Goal: Task Accomplishment & Management: Manage account settings

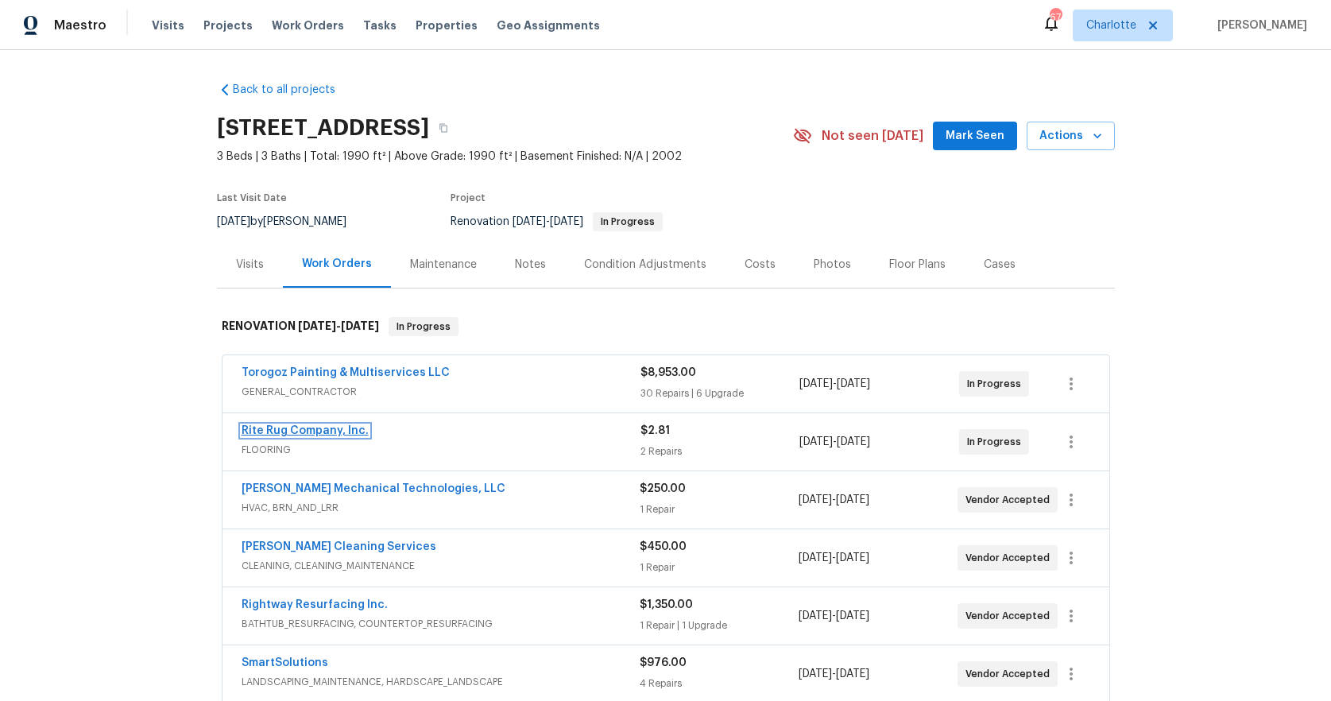
click at [279, 428] on link "Rite Rug Company, Inc." at bounding box center [305, 430] width 127 height 11
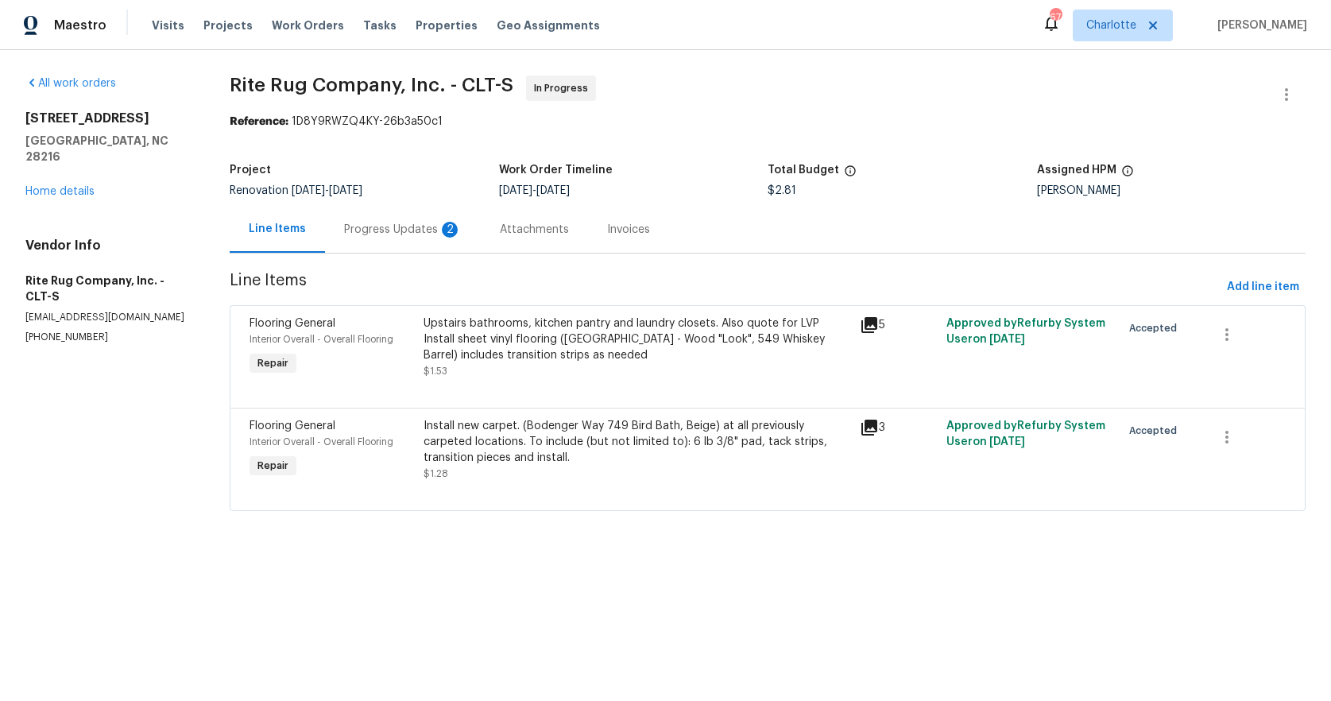
click at [387, 222] on div "Progress Updates 2" at bounding box center [403, 230] width 118 height 16
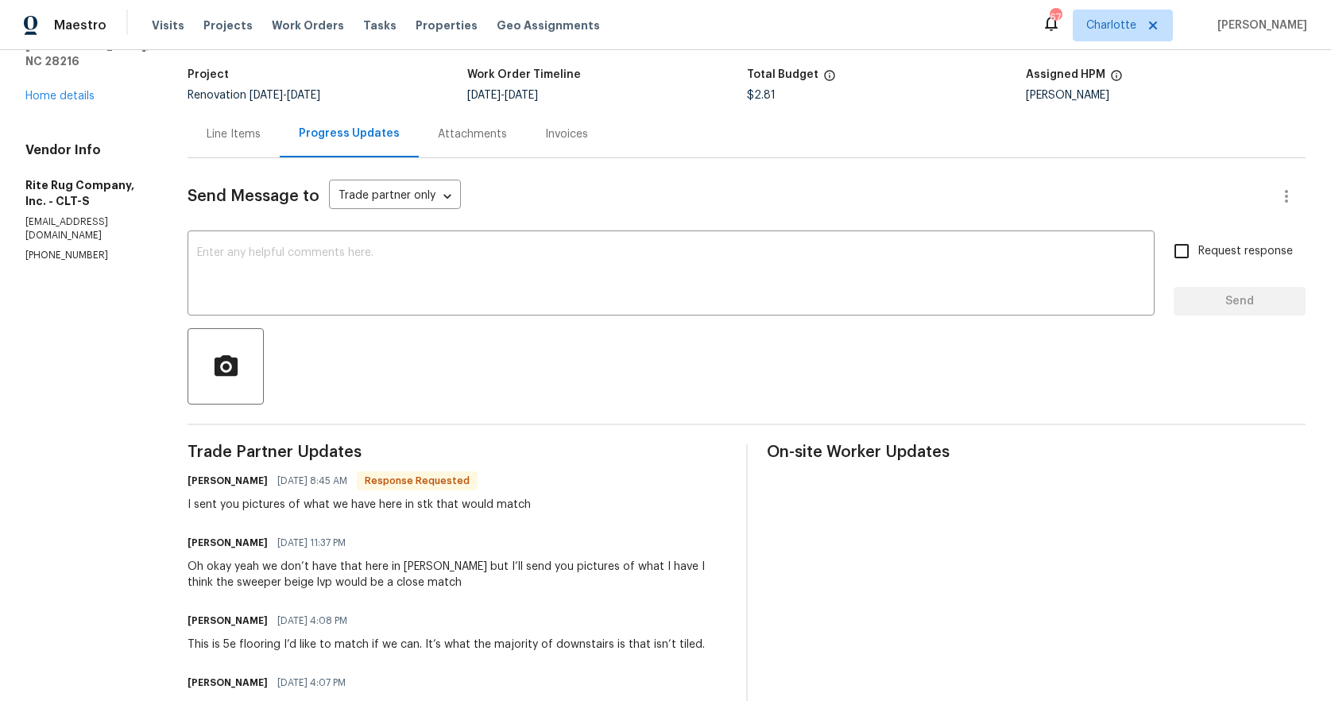
scroll to position [96, 0]
click at [261, 135] on div "Line Items" at bounding box center [234, 134] width 54 height 16
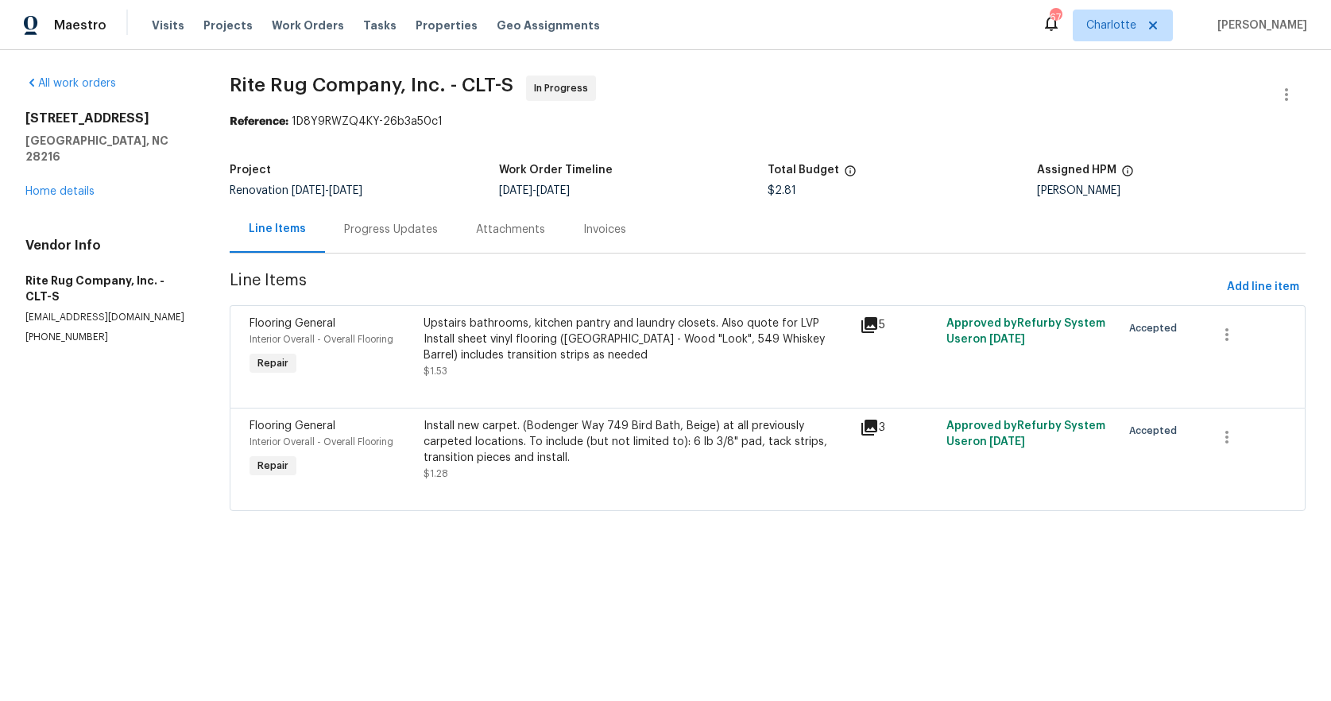
click at [516, 343] on div "Upstairs bathrooms, kitchen pantry and laundry closets. Also quote for LVP Inst…" at bounding box center [637, 340] width 426 height 48
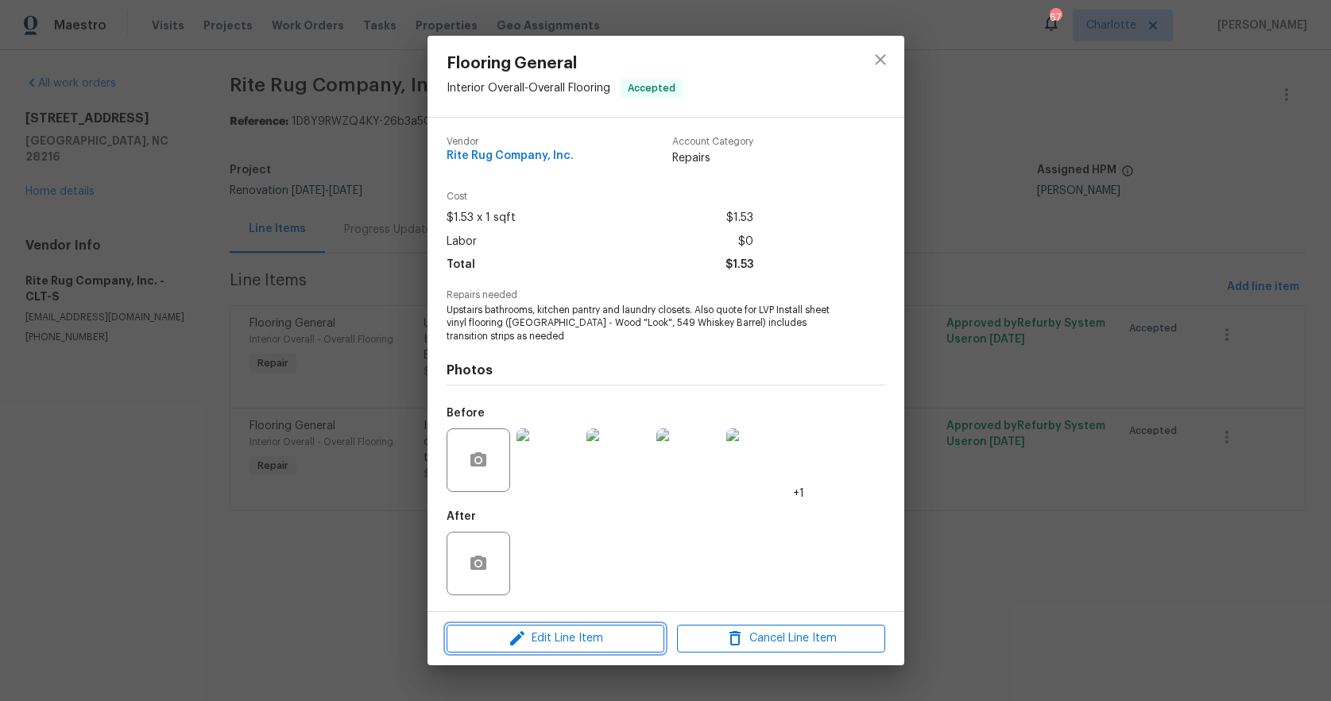
click at [540, 642] on span "Edit Line Item" at bounding box center [555, 639] width 208 height 20
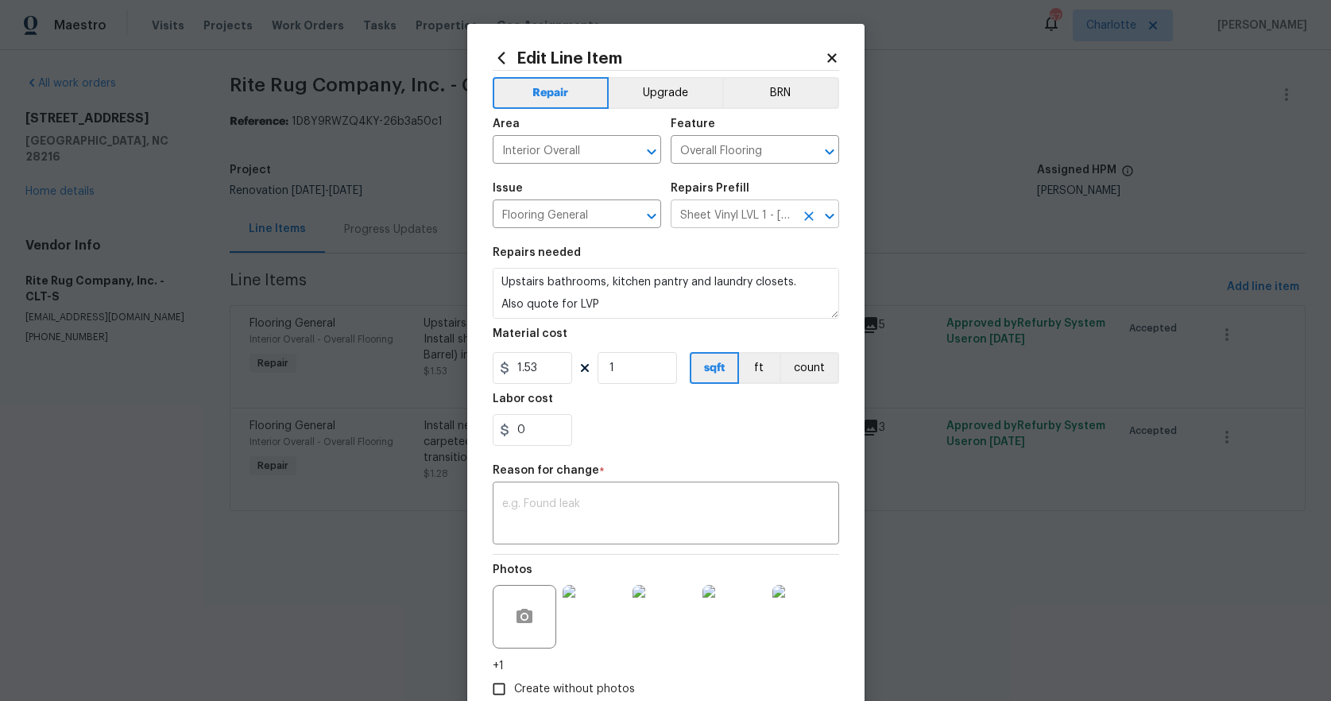
click at [825, 215] on icon "Open" at bounding box center [829, 216] width 9 height 6
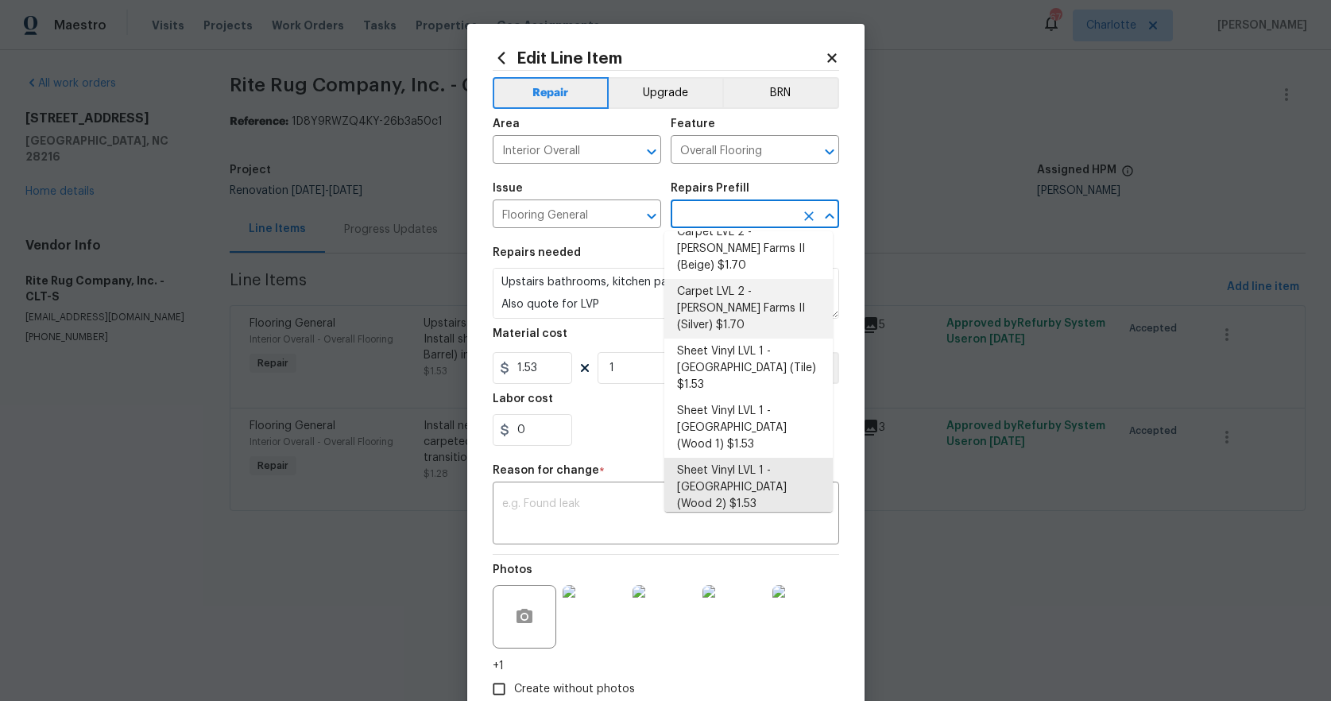
scroll to position [161, 0]
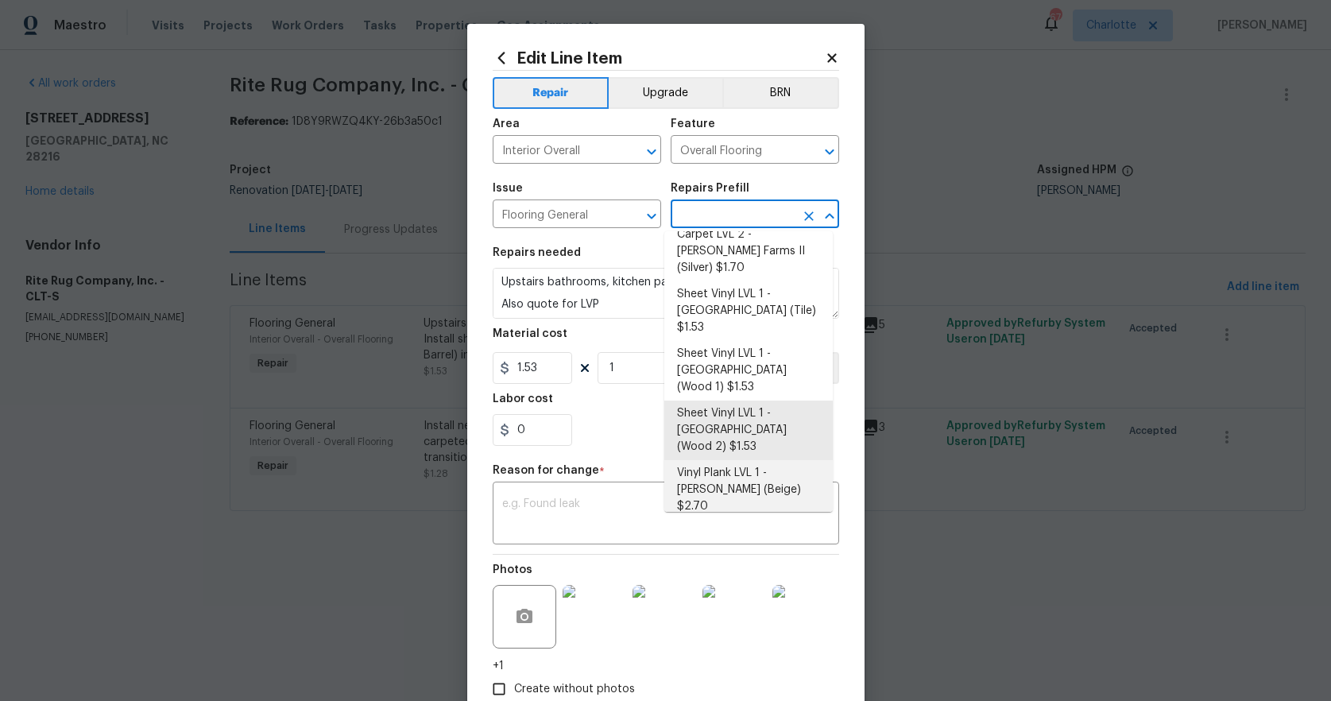
click at [707, 460] on li "Vinyl Plank LVL 1 - [PERSON_NAME] (Beige) $2.70" at bounding box center [748, 490] width 169 height 60
type input "Sheet Vinyl LVL 1 - [GEOGRAPHIC_DATA] (Wood 2) $1.53"
type textarea "Install LVP ([PERSON_NAME] AP835 Prairie Dust) Includes transitions, glue and a…"
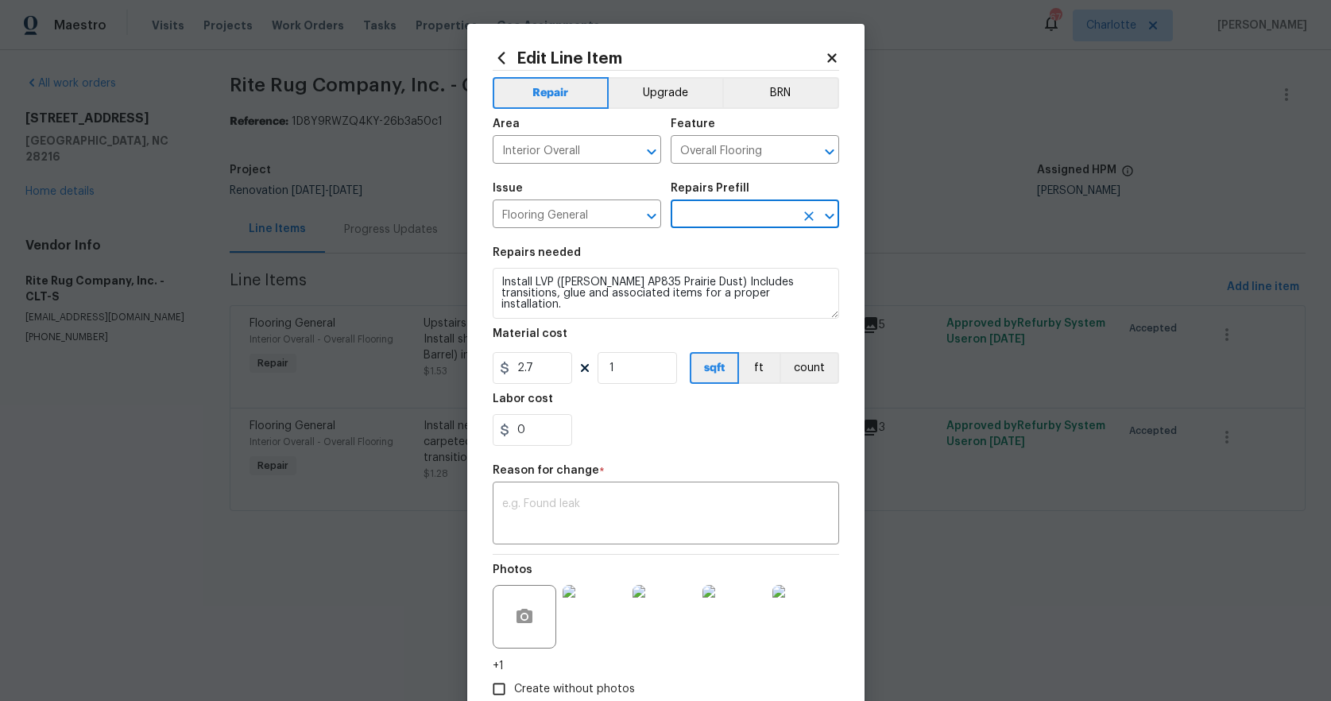
type input "Vinyl Plank LVL 1 - [PERSON_NAME] (Beige) $2.70"
type input "2.7"
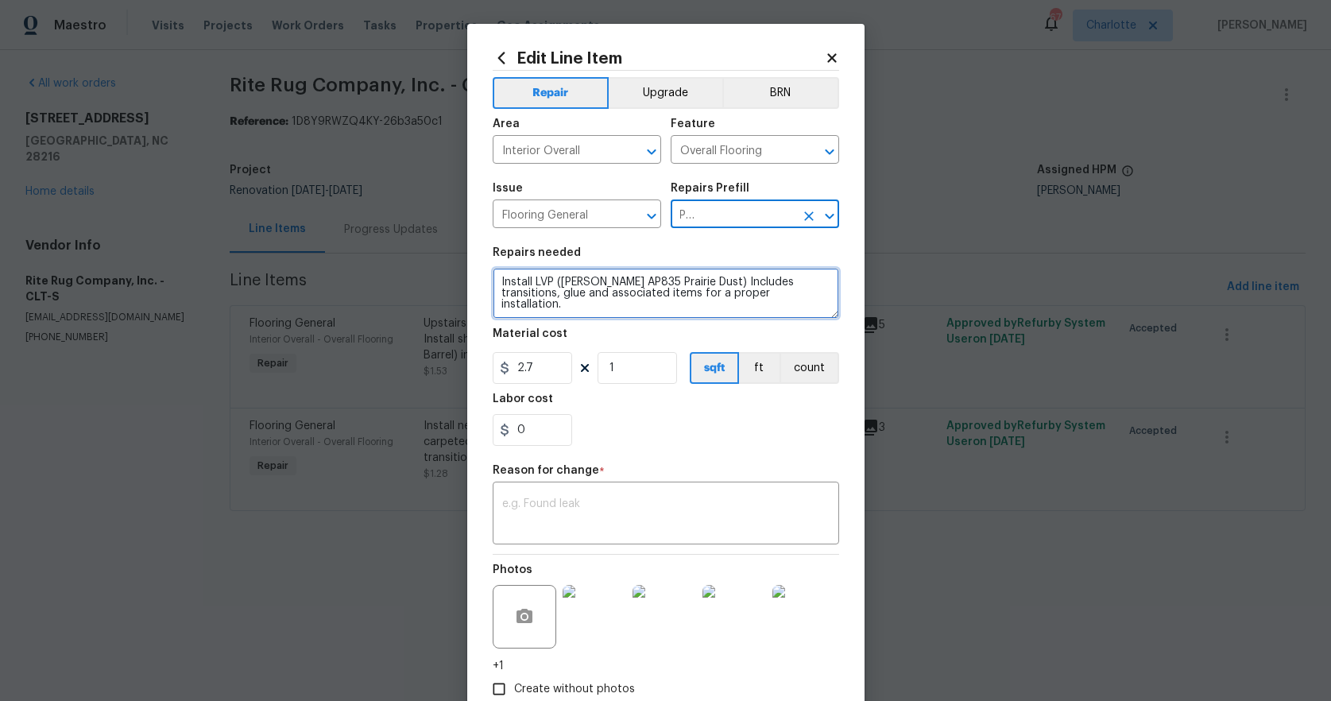
scroll to position [0, 0]
drag, startPoint x: 699, startPoint y: 281, endPoint x: 554, endPoint y: 287, distance: 145.6
click at [554, 287] on textarea "Install LVP ([PERSON_NAME] AP835 Prairie Dust) Includes transitions, glue and a…" at bounding box center [666, 293] width 347 height 51
click at [493, 281] on textarea "Install LVP (sweeper beige) Includes transitions, glue and associated items for…" at bounding box center [666, 293] width 347 height 51
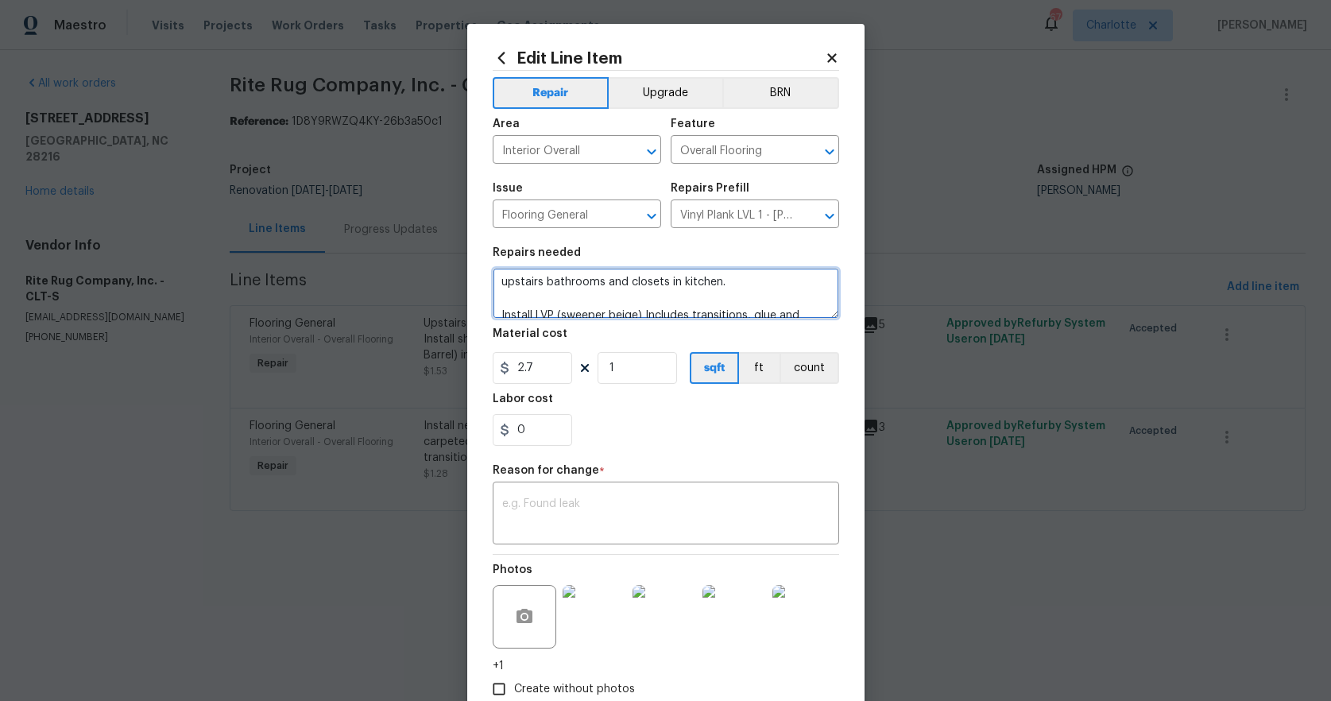
scroll to position [3, 0]
type textarea "upstairs bathrooms and closets in kitchen. Install LVP (sweeper beige) Includes…"
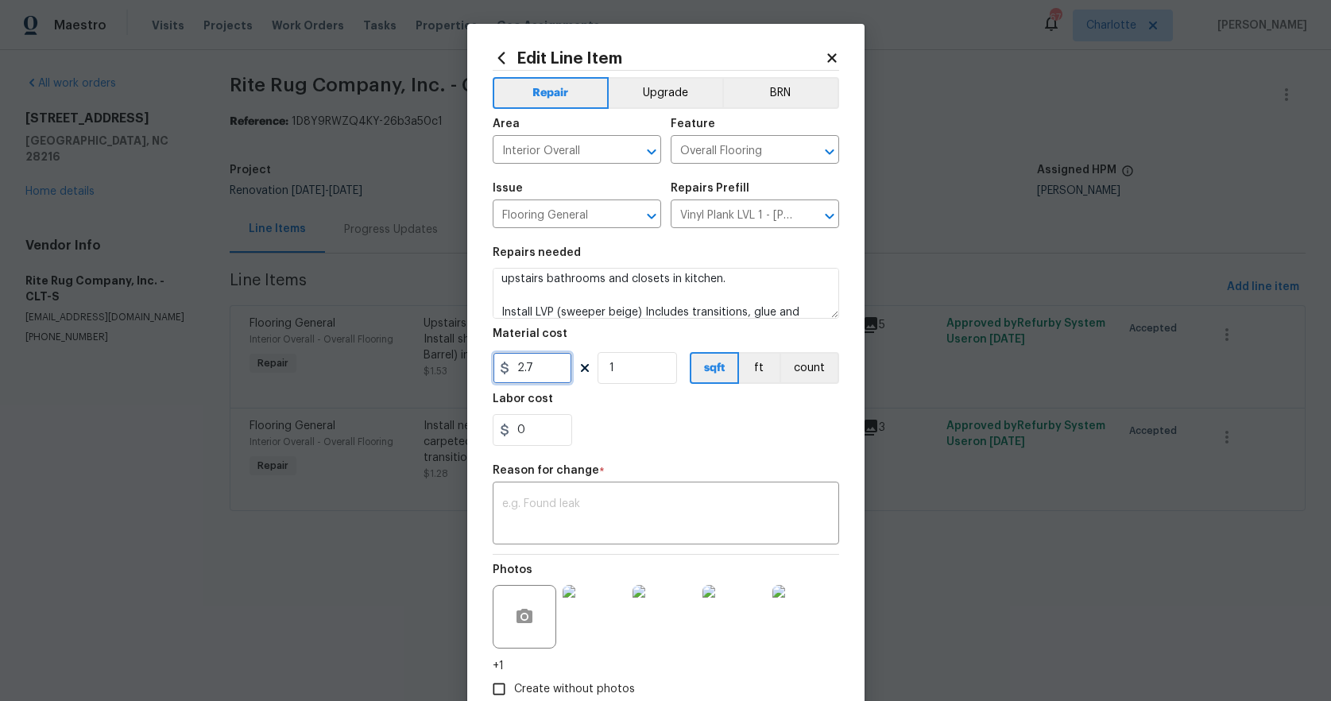
drag, startPoint x: 542, startPoint y: 366, endPoint x: 420, endPoint y: 358, distance: 121.9
click at [420, 358] on div "Edit Line Item Repair Upgrade BRN Area Interior Overall ​ Feature Overall Floor…" at bounding box center [665, 350] width 1331 height 701
type input "1079.12"
click at [622, 431] on div "0" at bounding box center [666, 430] width 347 height 32
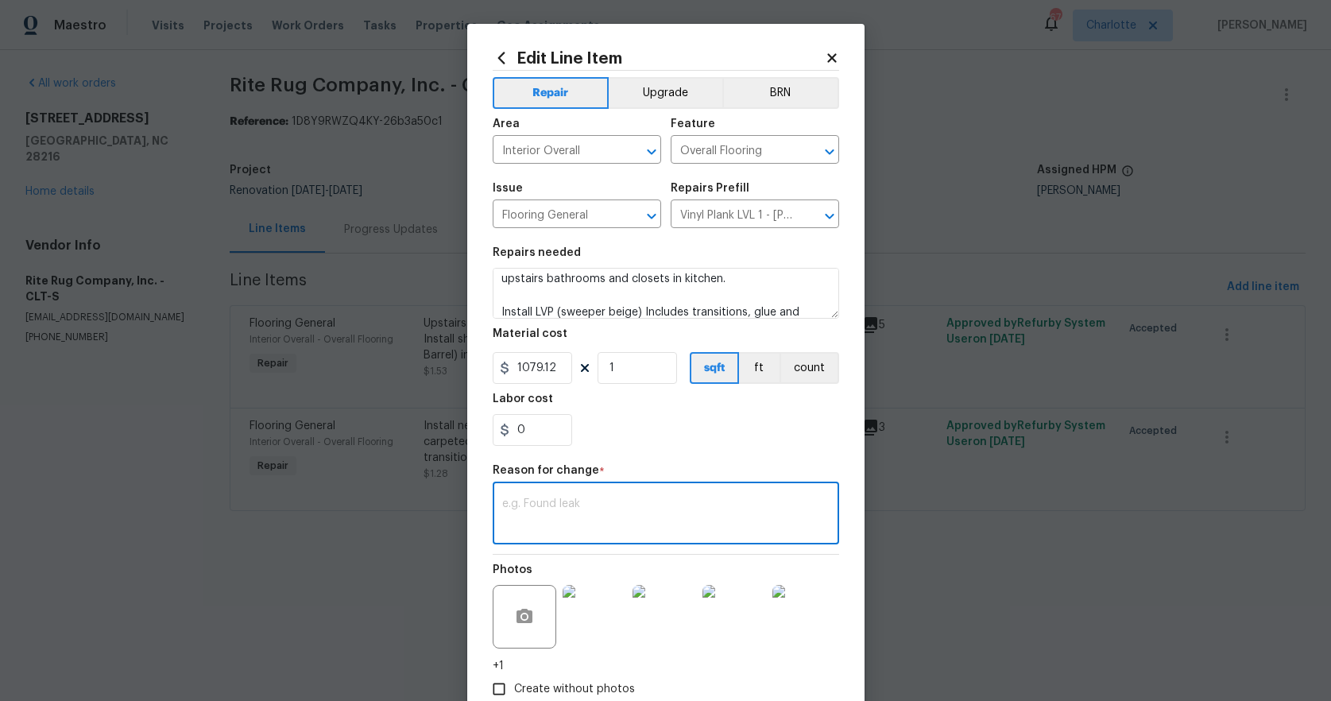
click at [593, 517] on textarea at bounding box center [665, 514] width 327 height 33
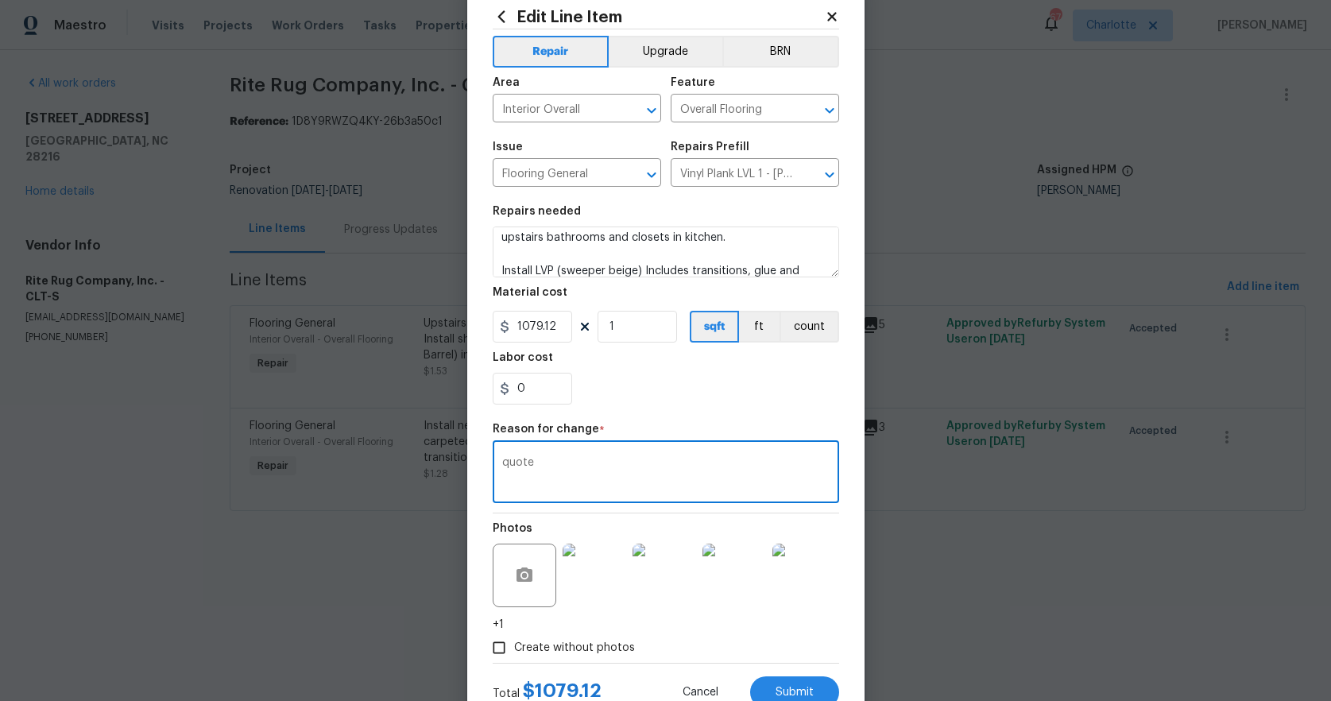
scroll to position [98, 0]
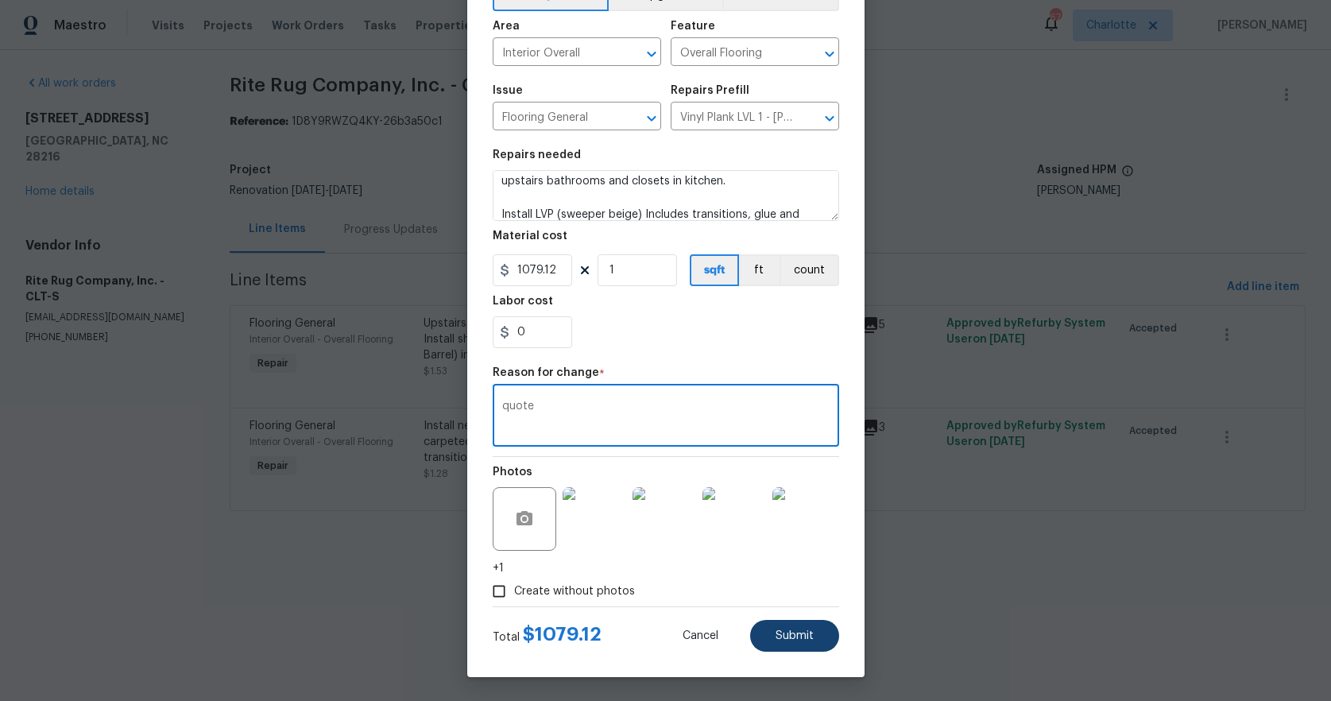
type textarea "quote"
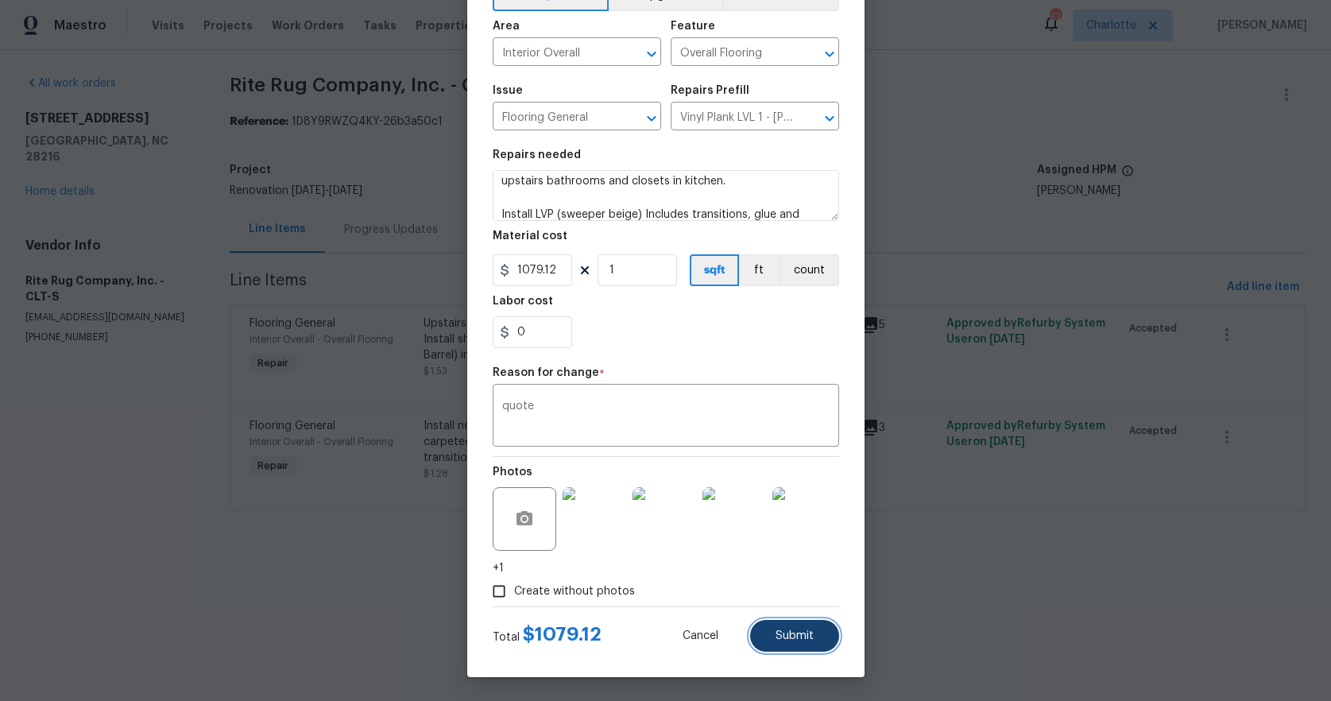
click at [793, 640] on span "Submit" at bounding box center [795, 636] width 38 height 12
type input "Sheet Vinyl LVL 1 - [GEOGRAPHIC_DATA] (Wood 2) $1.53"
type textarea "Upstairs bathrooms, kitchen pantry and laundry closets. Also quote for LVP Inst…"
type input "1.53"
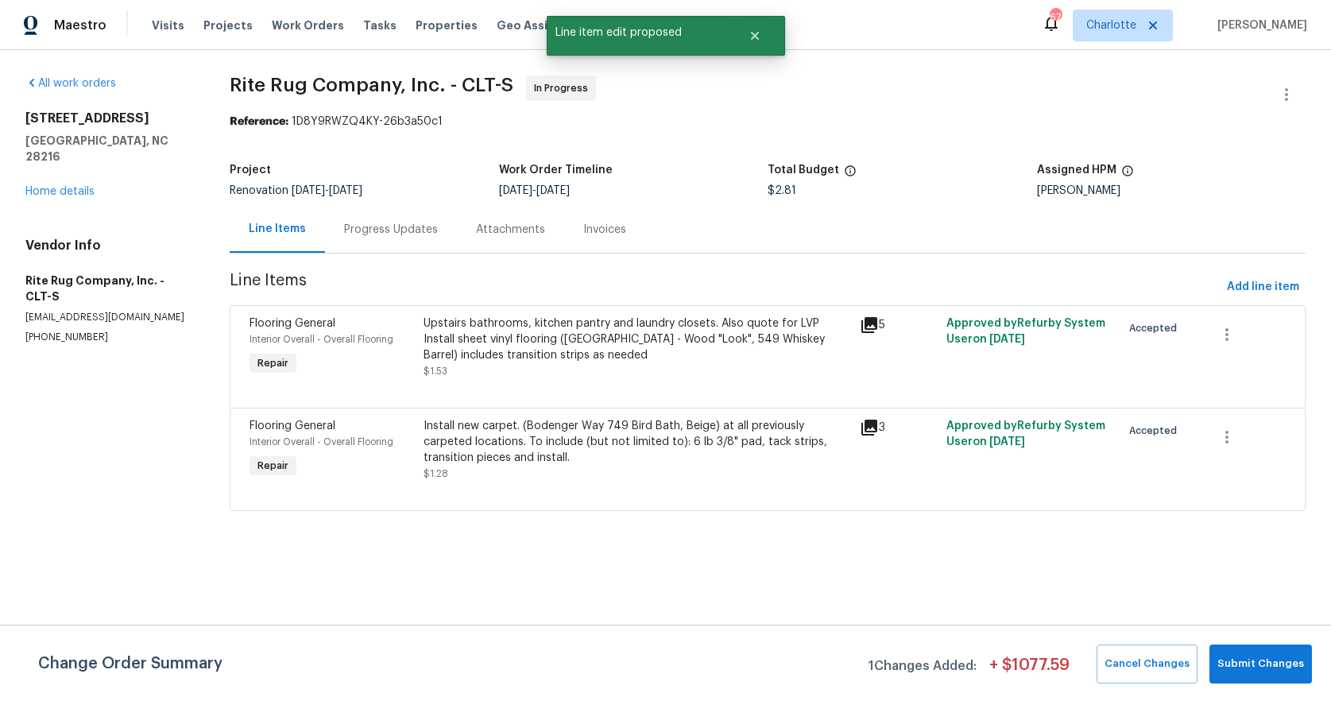
scroll to position [0, 0]
click at [566, 434] on div "Install new carpet. (Bodenger Way 749 Bird Bath, Beige) at all previously carpe…" at bounding box center [637, 442] width 426 height 48
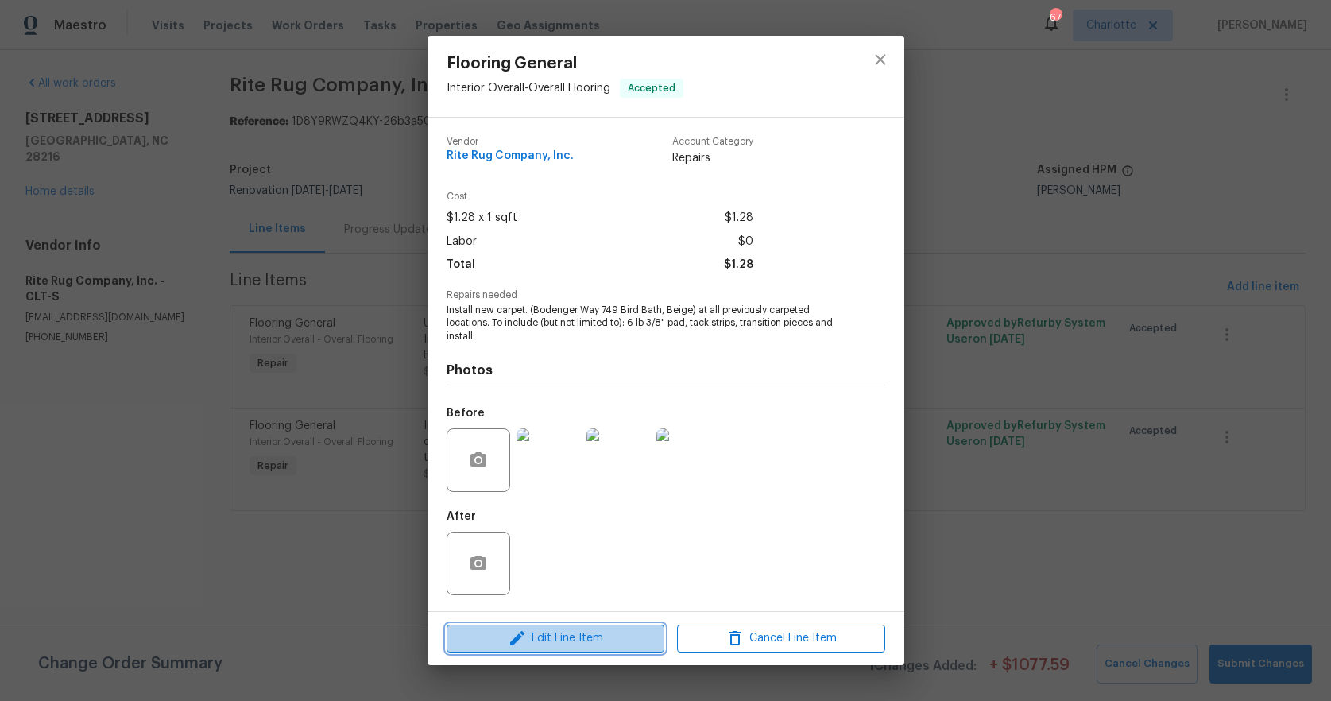
click at [583, 634] on span "Edit Line Item" at bounding box center [555, 639] width 208 height 20
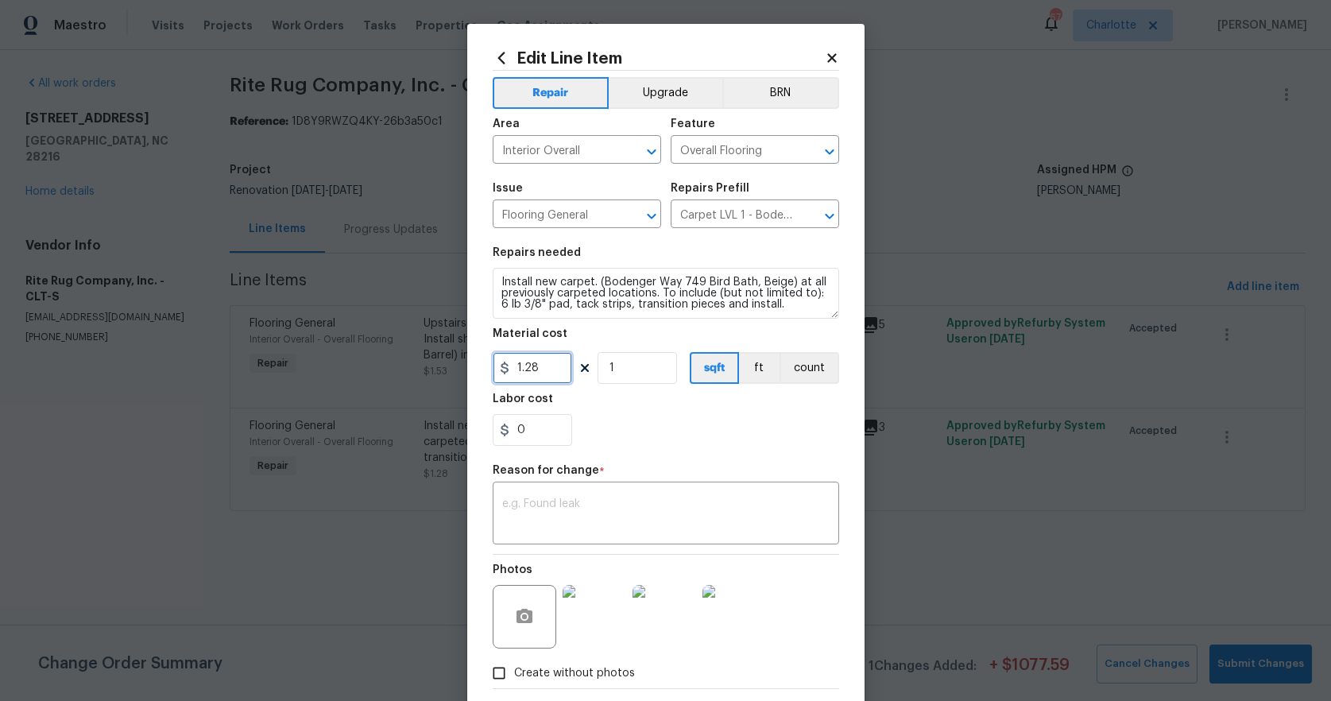
click at [535, 380] on input "1.28" at bounding box center [532, 368] width 79 height 32
drag, startPoint x: 544, startPoint y: 371, endPoint x: 430, endPoint y: 368, distance: 113.7
click at [430, 368] on div "Edit Line Item Repair Upgrade BRN Area Interior Overall ​ Feature Overall Floor…" at bounding box center [665, 350] width 1331 height 701
type input "1.37"
type input "96996"
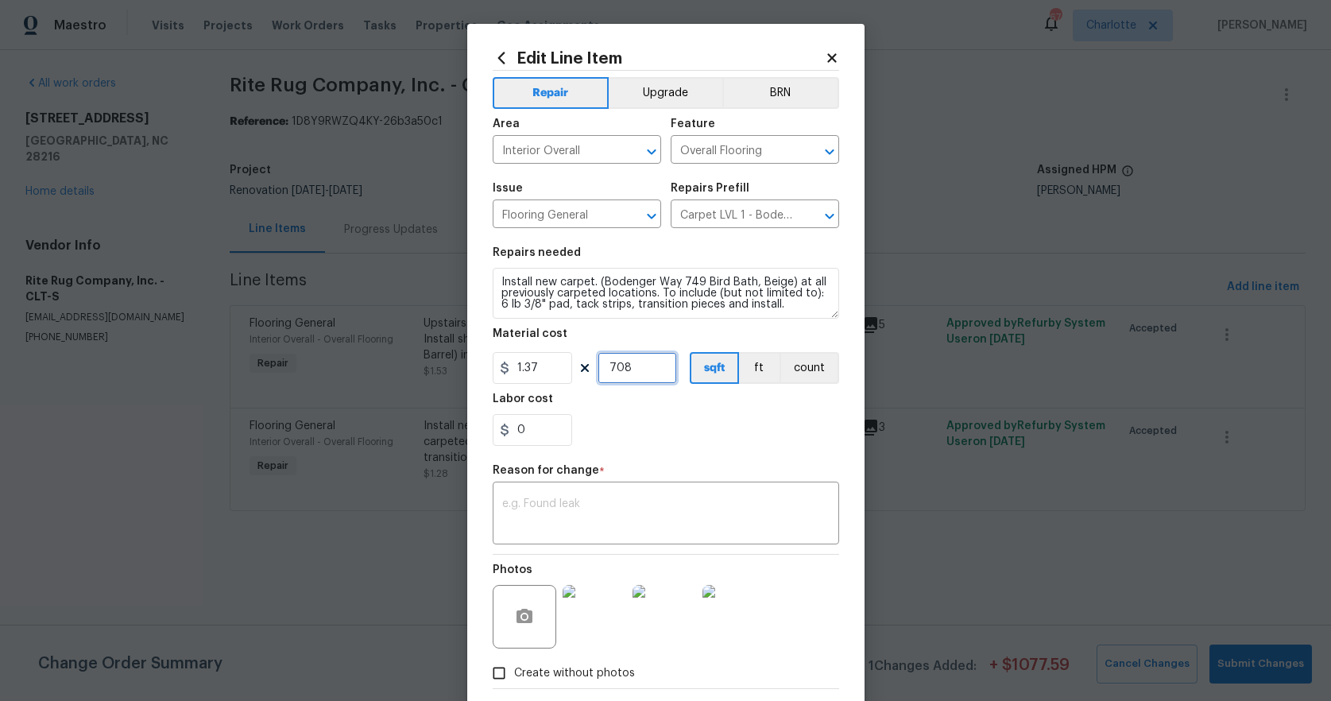
type input "708"
type input "150.76"
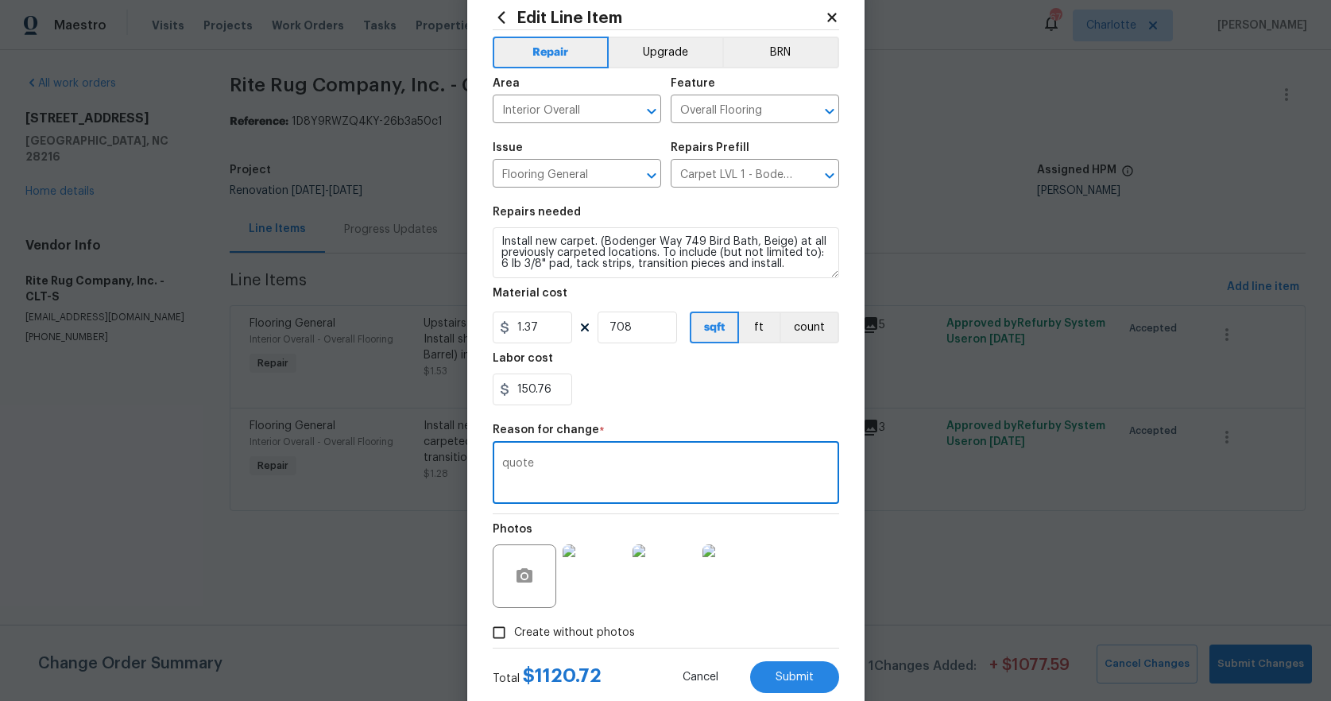
scroll to position [82, 0]
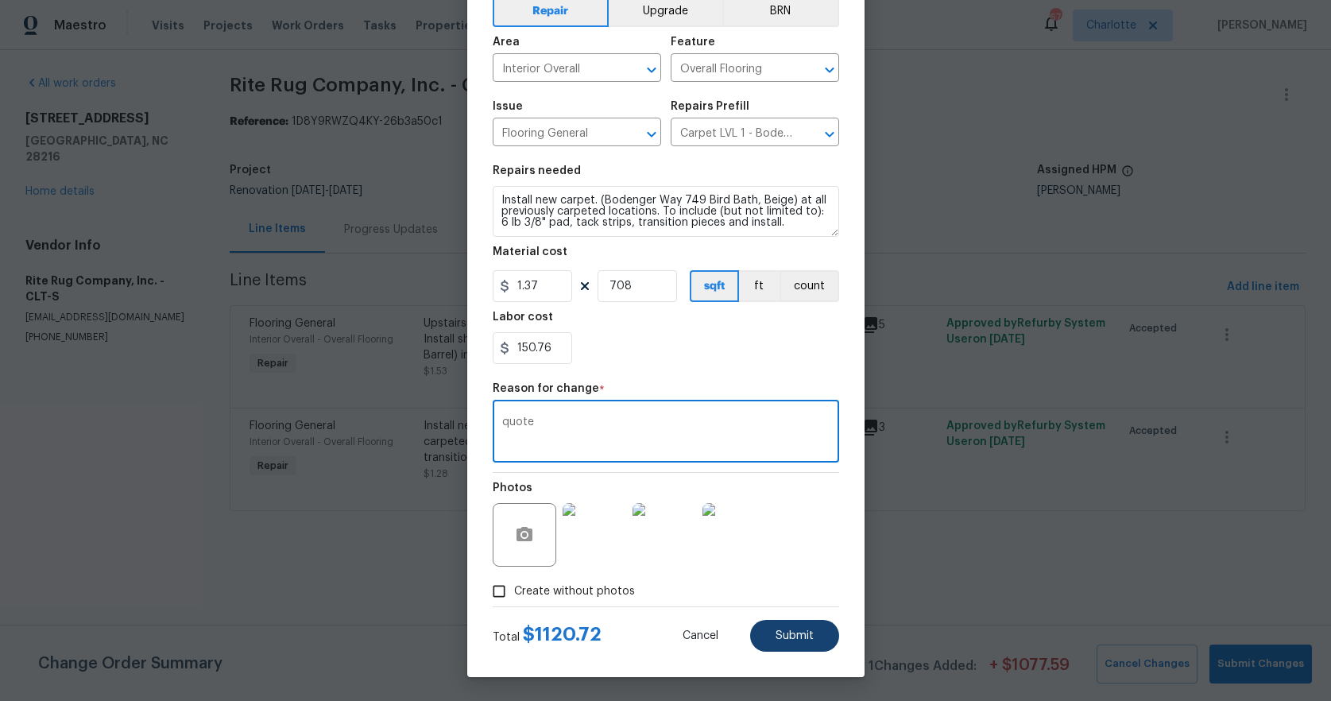
type textarea "quote"
click at [812, 641] on button "Submit" at bounding box center [794, 636] width 89 height 32
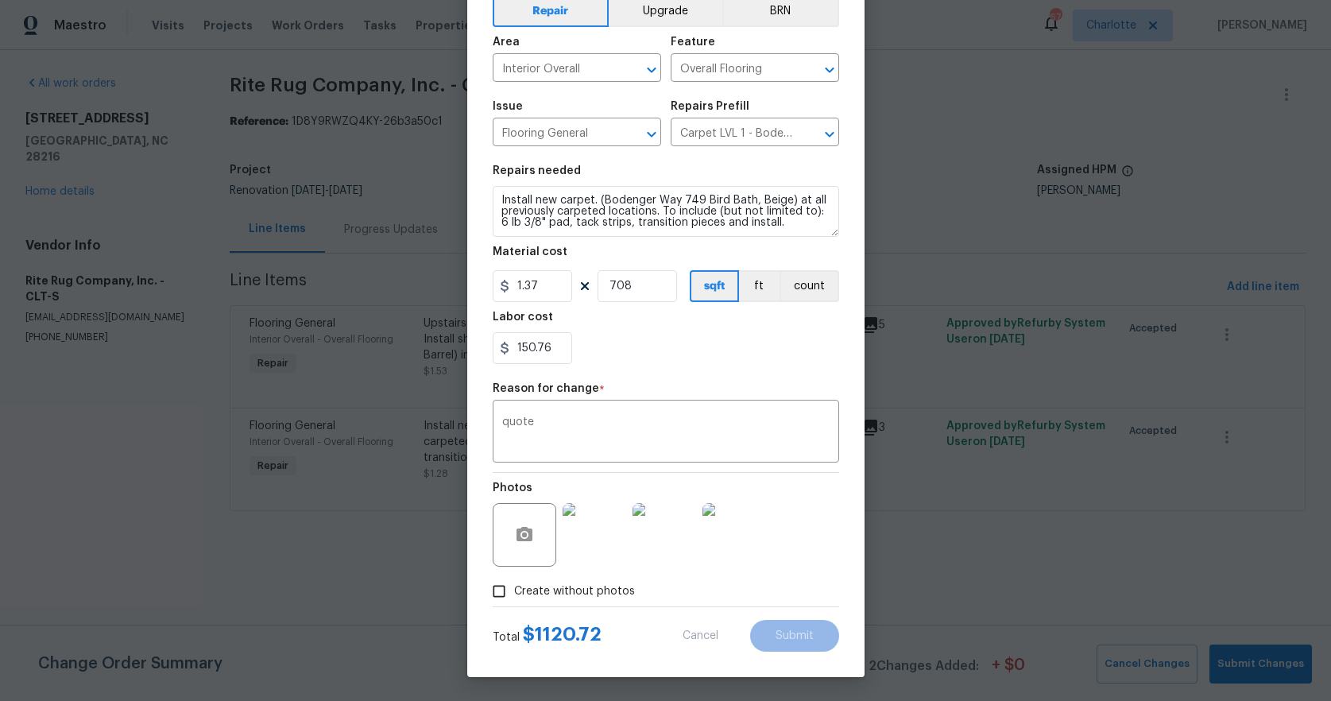
type input "1.28"
type input "1"
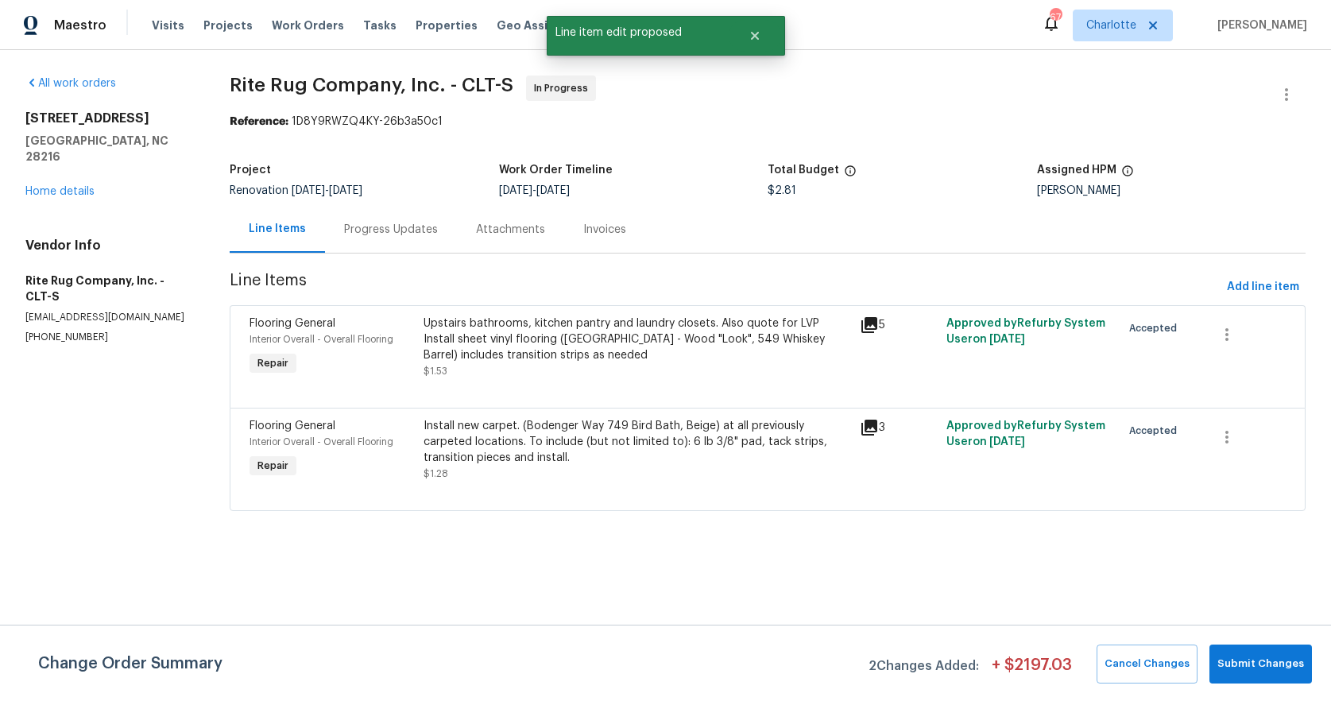
scroll to position [0, 0]
click at [1230, 649] on button "Submit Changes" at bounding box center [1261, 664] width 103 height 39
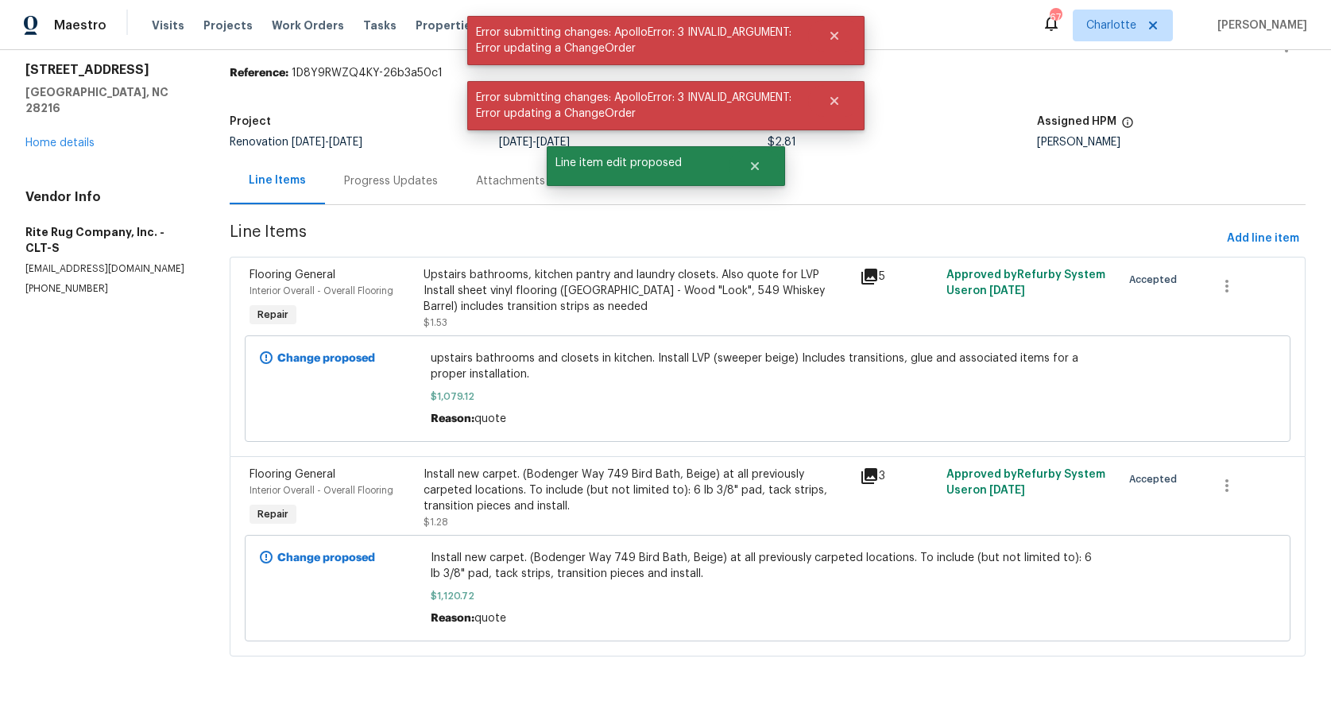
scroll to position [63, 0]
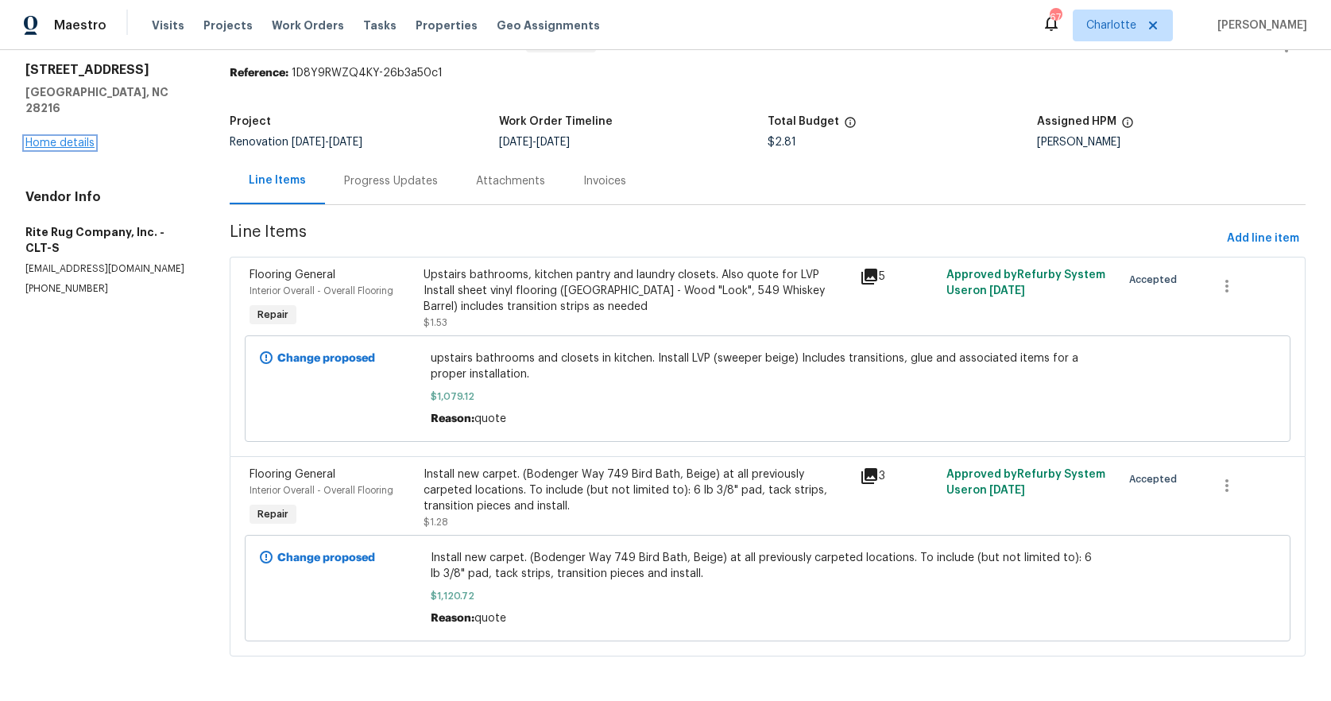
click at [46, 138] on link "Home details" at bounding box center [59, 143] width 69 height 11
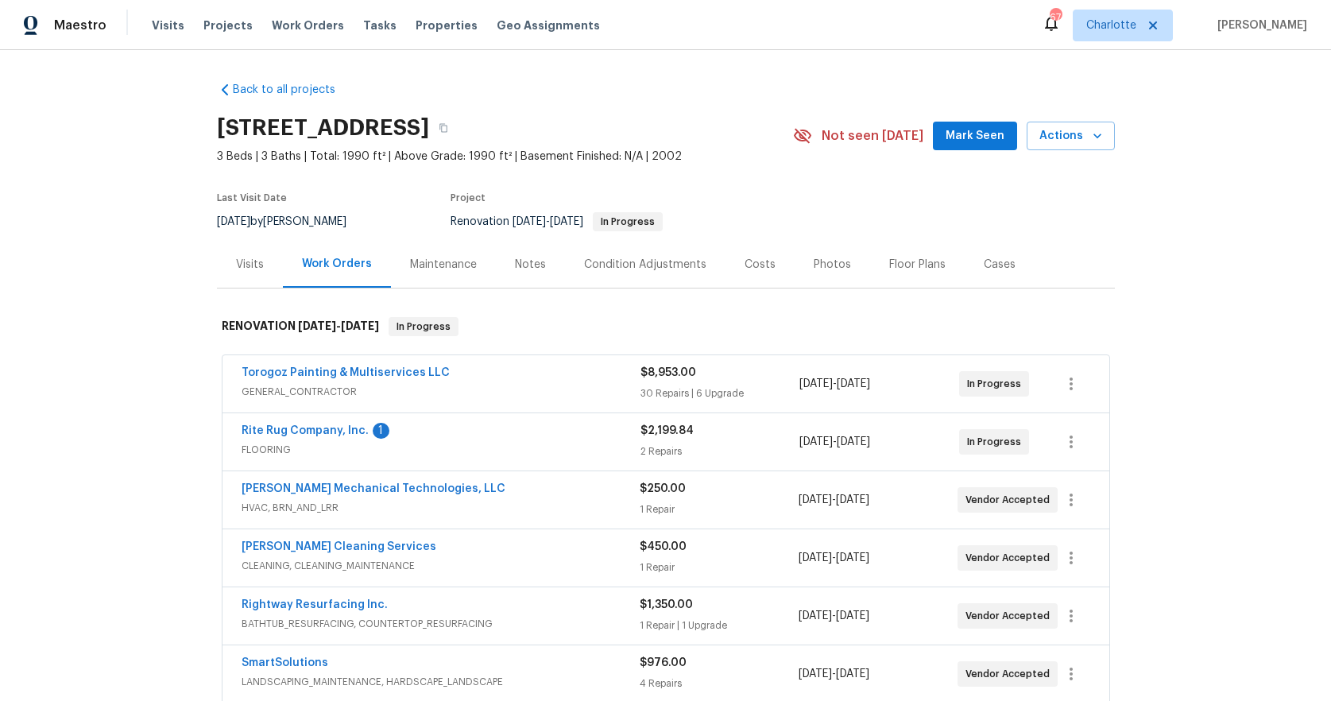
click at [522, 262] on div "Notes" at bounding box center [530, 265] width 31 height 16
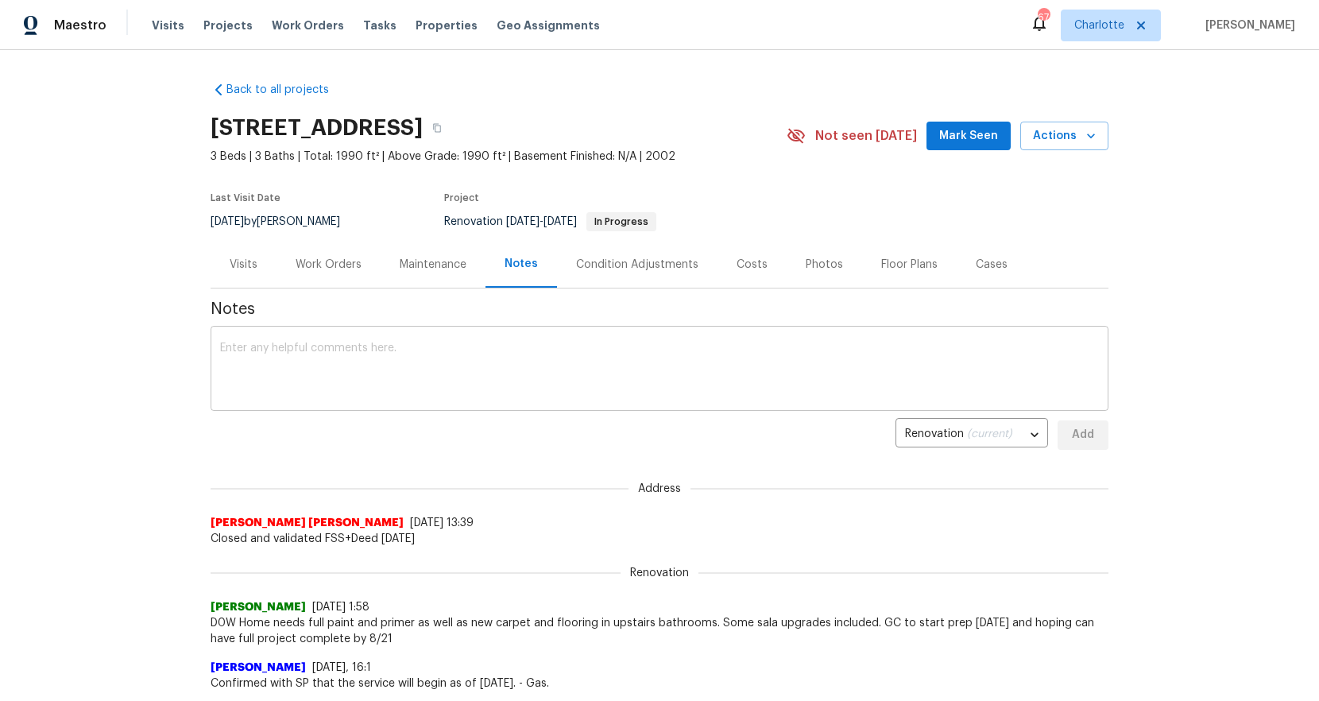
click at [324, 345] on textarea at bounding box center [659, 371] width 879 height 56
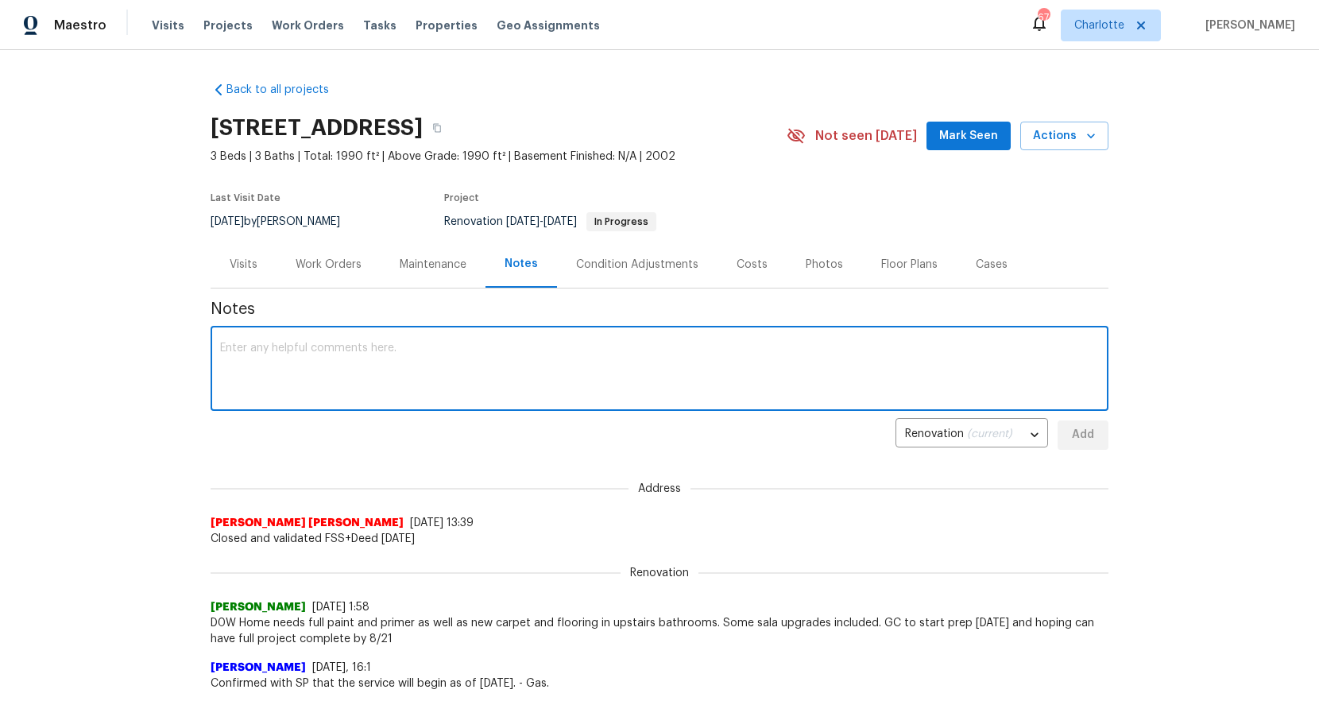
click at [324, 345] on textarea at bounding box center [659, 371] width 879 height 56
type textarea "GC started over weekend and will be ready for flooring [DATE]. Scheduling clean…"
click at [1072, 439] on span "Add" at bounding box center [1083, 435] width 25 height 20
click at [1072, 439] on div "Renovation (current) 8e13e9c4-91ba-43b2-8d24-bc051ae99918 ​ Add" at bounding box center [660, 434] width 898 height 29
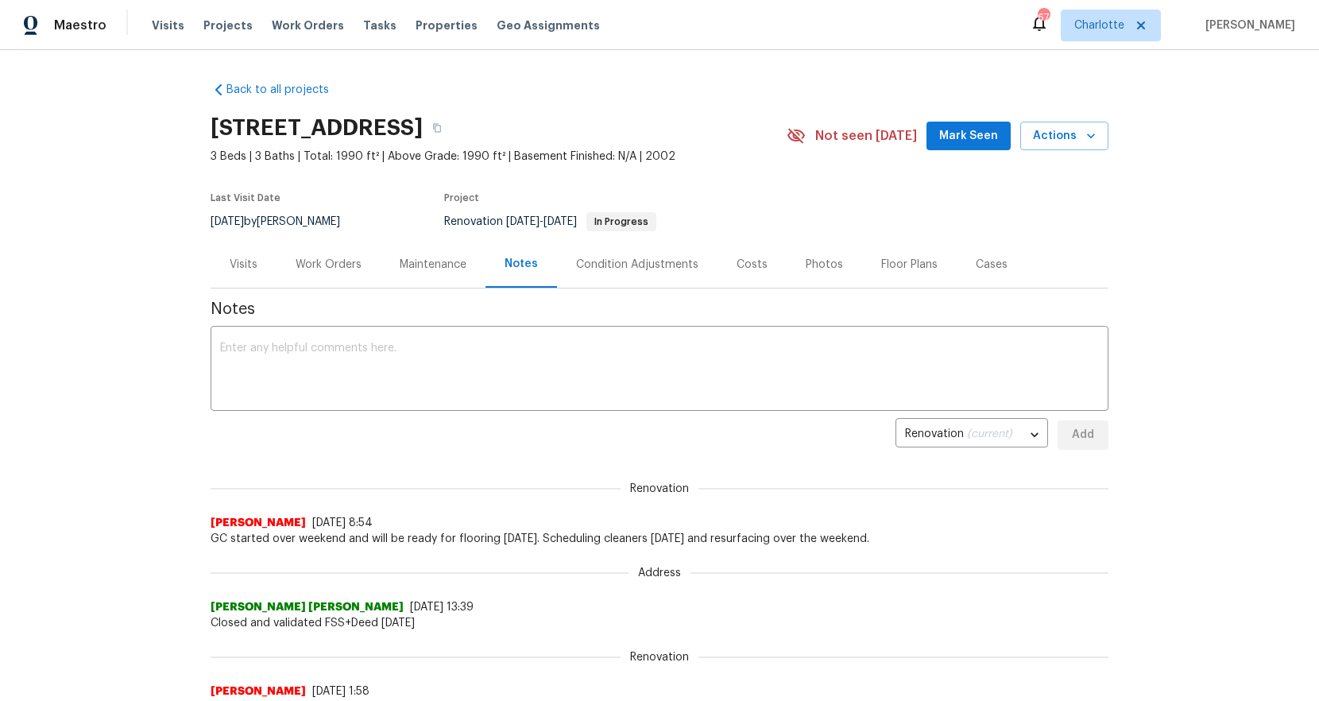
click at [338, 268] on div "Work Orders" at bounding box center [329, 265] width 66 height 16
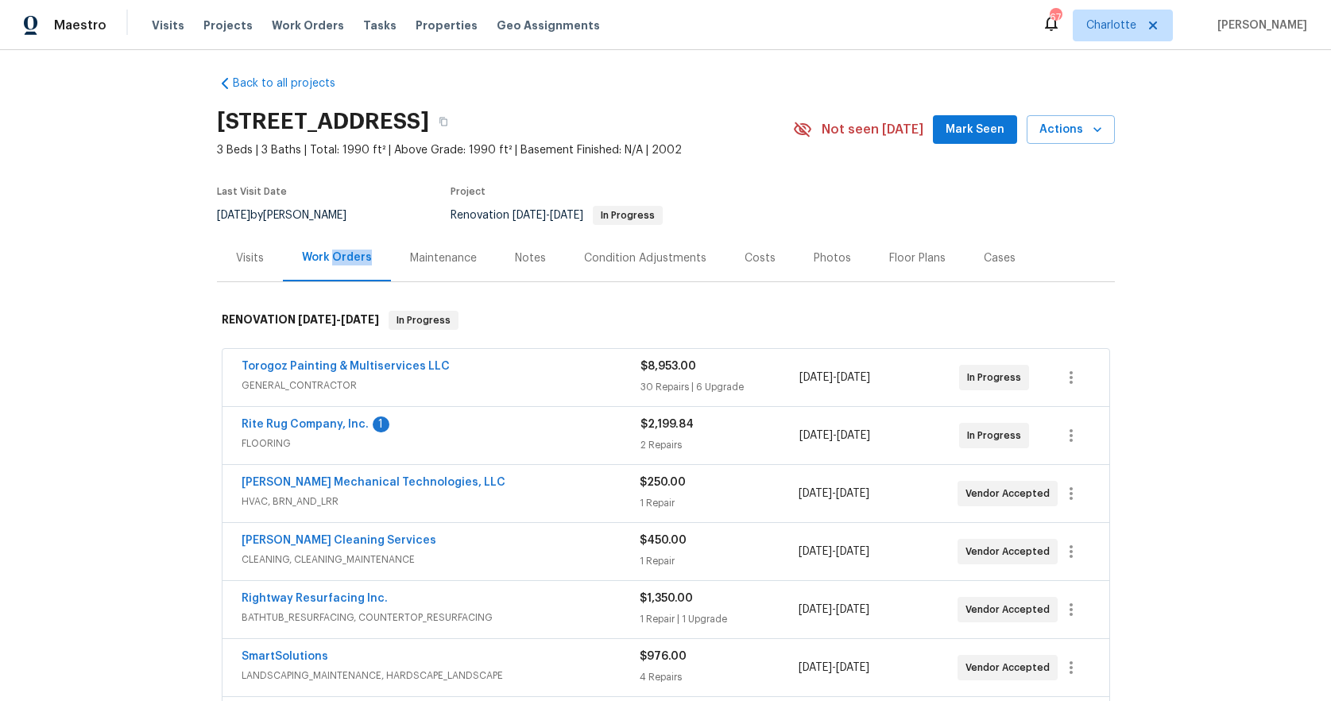
scroll to position [20, 0]
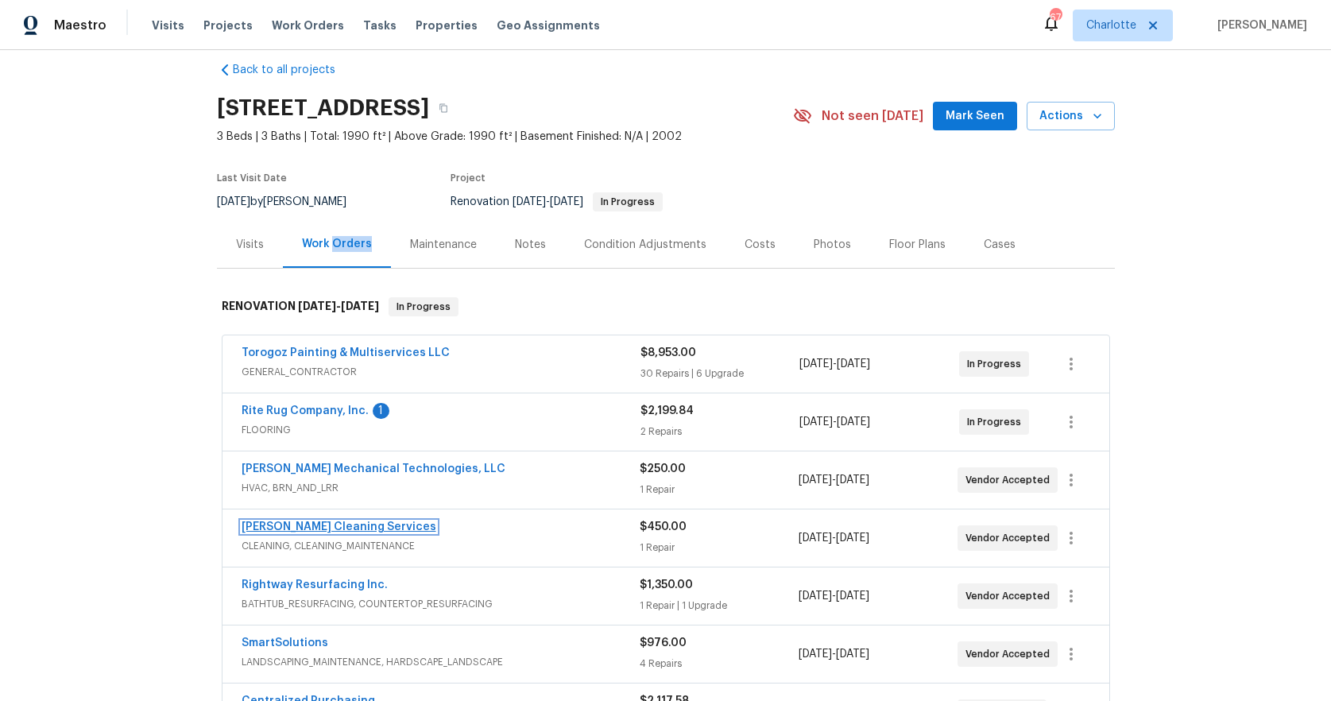
click at [302, 524] on link "[PERSON_NAME] Cleaning Services" at bounding box center [339, 526] width 195 height 11
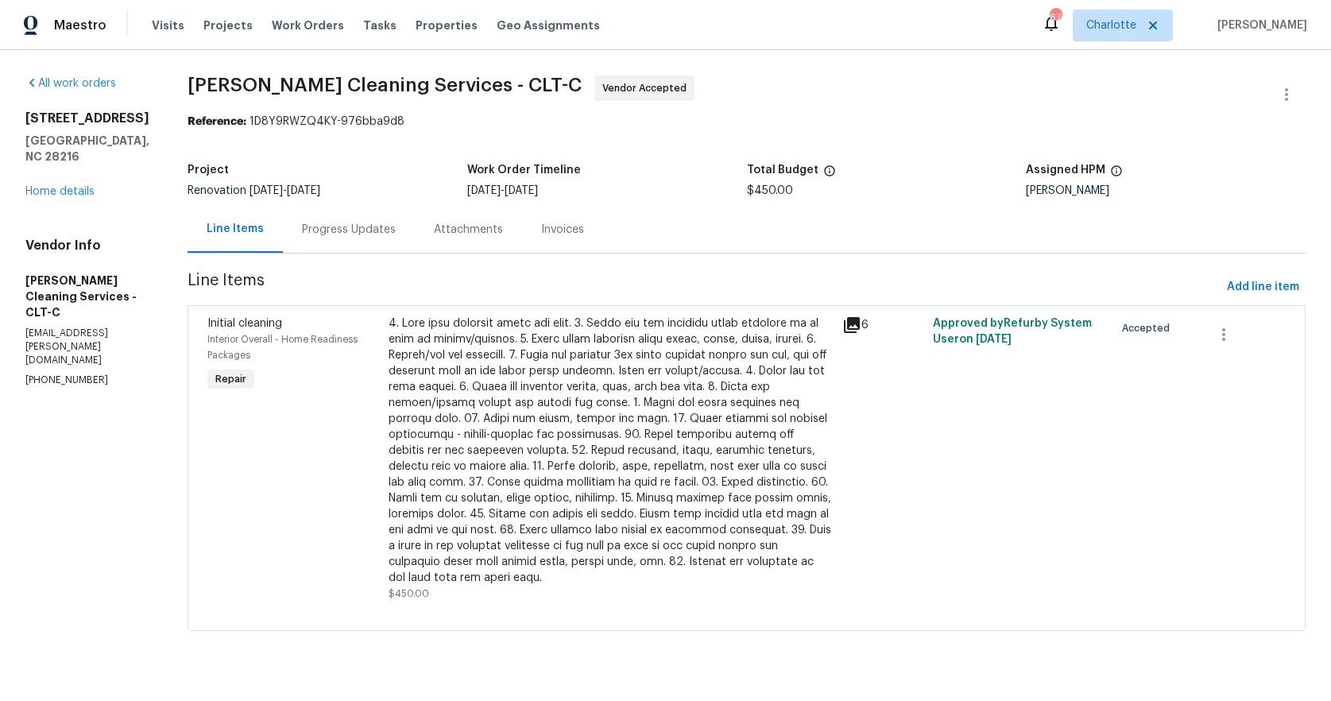
click at [302, 232] on div "Progress Updates" at bounding box center [349, 230] width 94 height 16
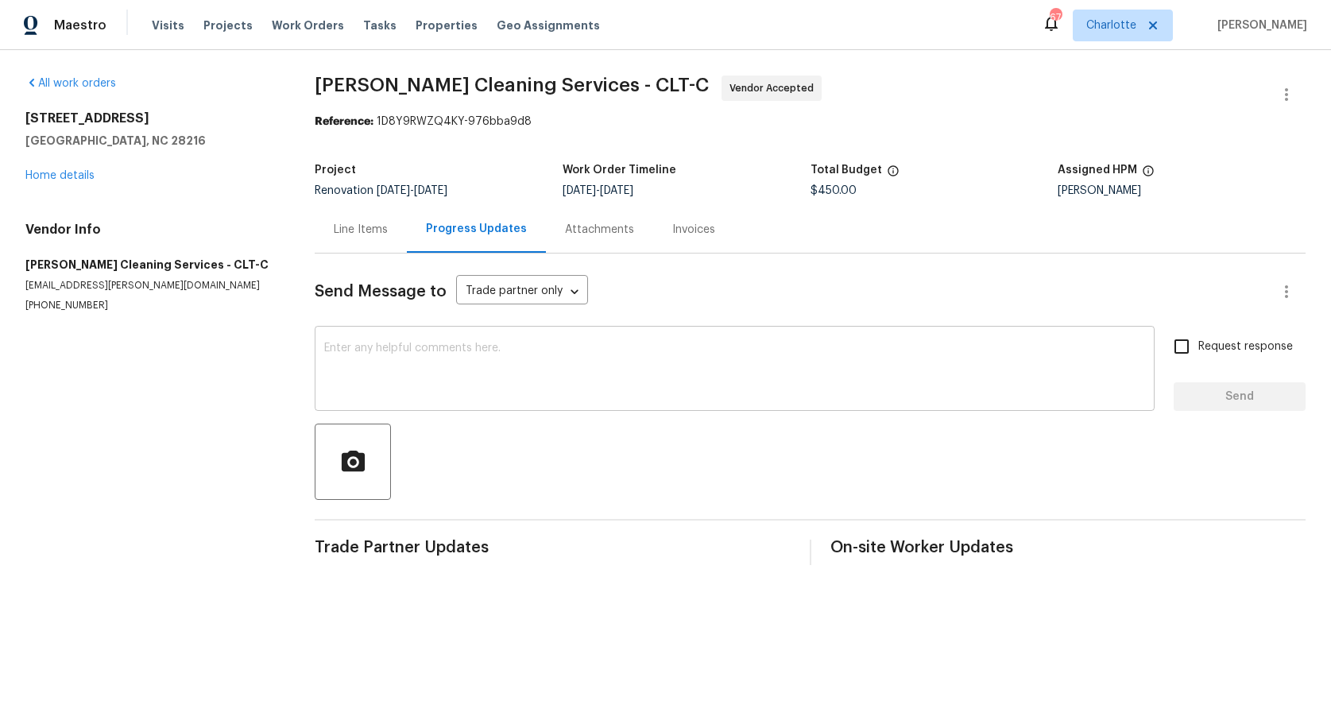
click at [354, 367] on textarea at bounding box center [734, 371] width 821 height 56
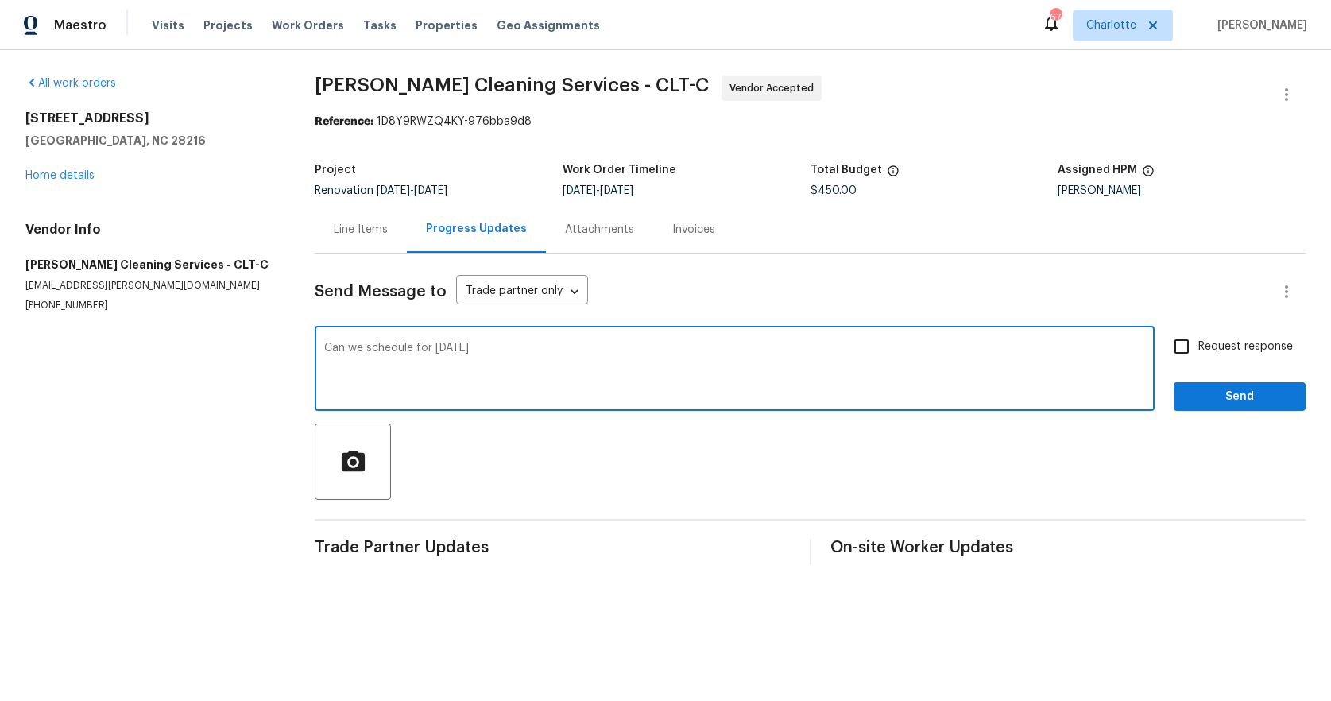
click at [365, 349] on textarea "Can we schedule for [DATE]" at bounding box center [734, 371] width 821 height 56
type textarea "Can we please schedule for [DATE]"
click at [1199, 341] on span "Request response" at bounding box center [1246, 347] width 95 height 17
click at [1197, 341] on input "Request response" at bounding box center [1181, 346] width 33 height 33
checkbox input "true"
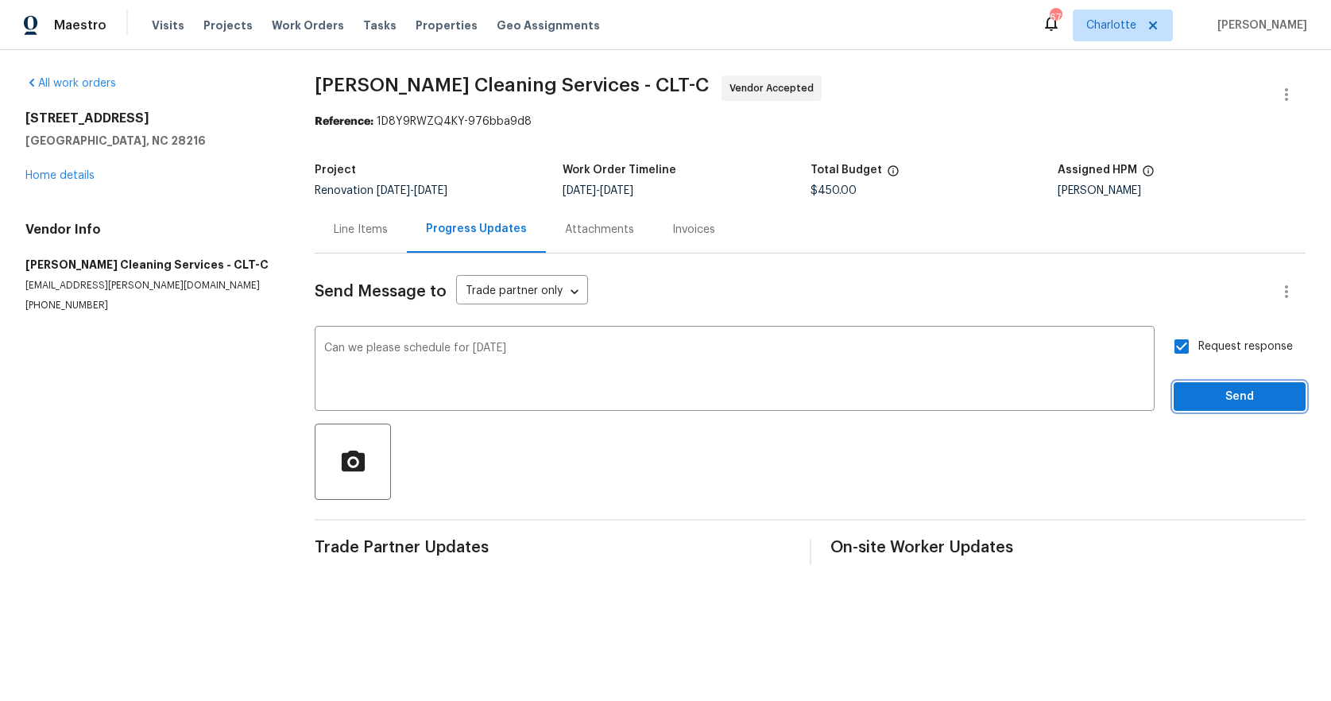
click at [1188, 392] on span "Send" at bounding box center [1240, 397] width 107 height 20
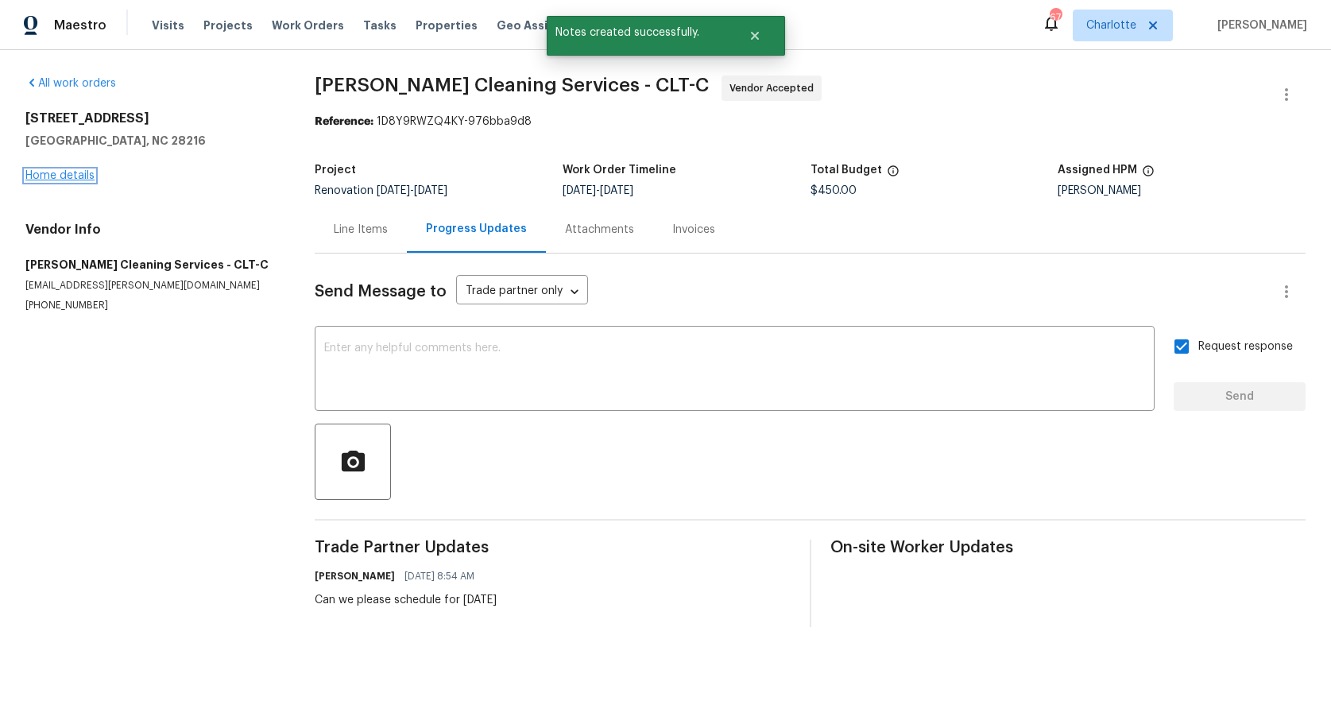
click at [54, 174] on link "Home details" at bounding box center [59, 175] width 69 height 11
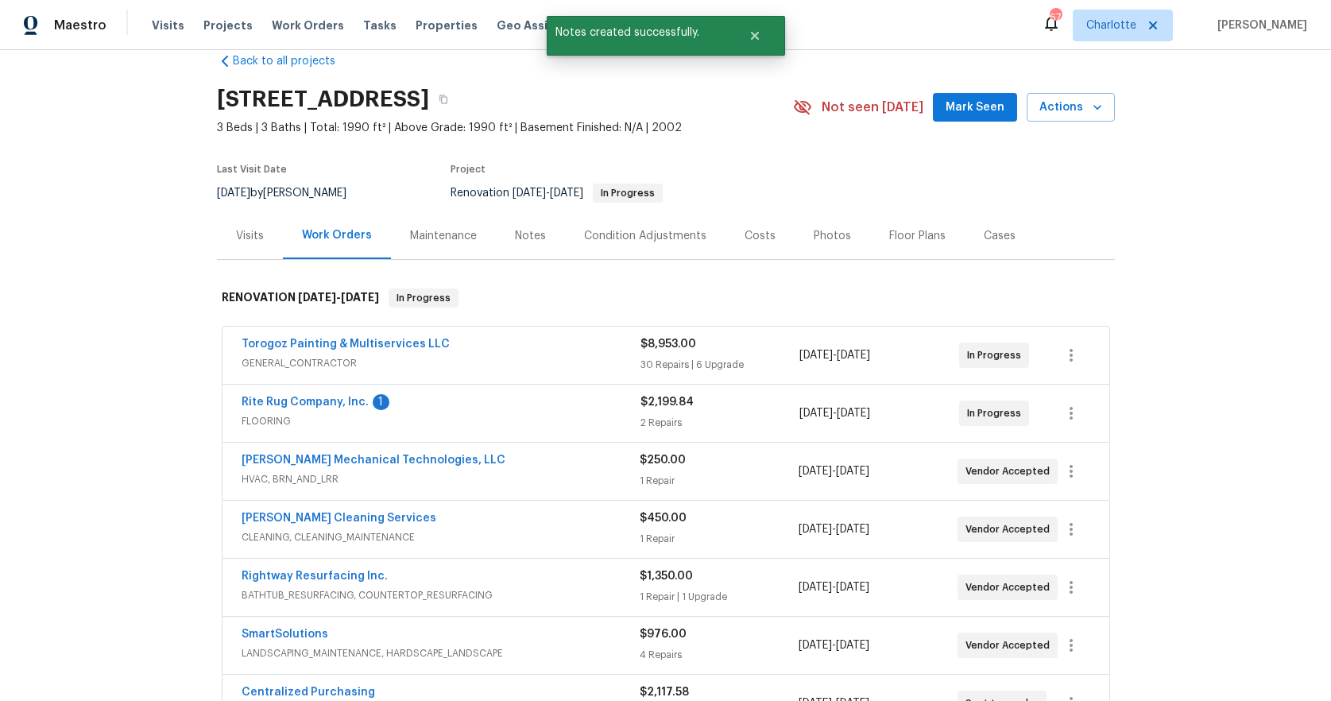
scroll to position [52, 0]
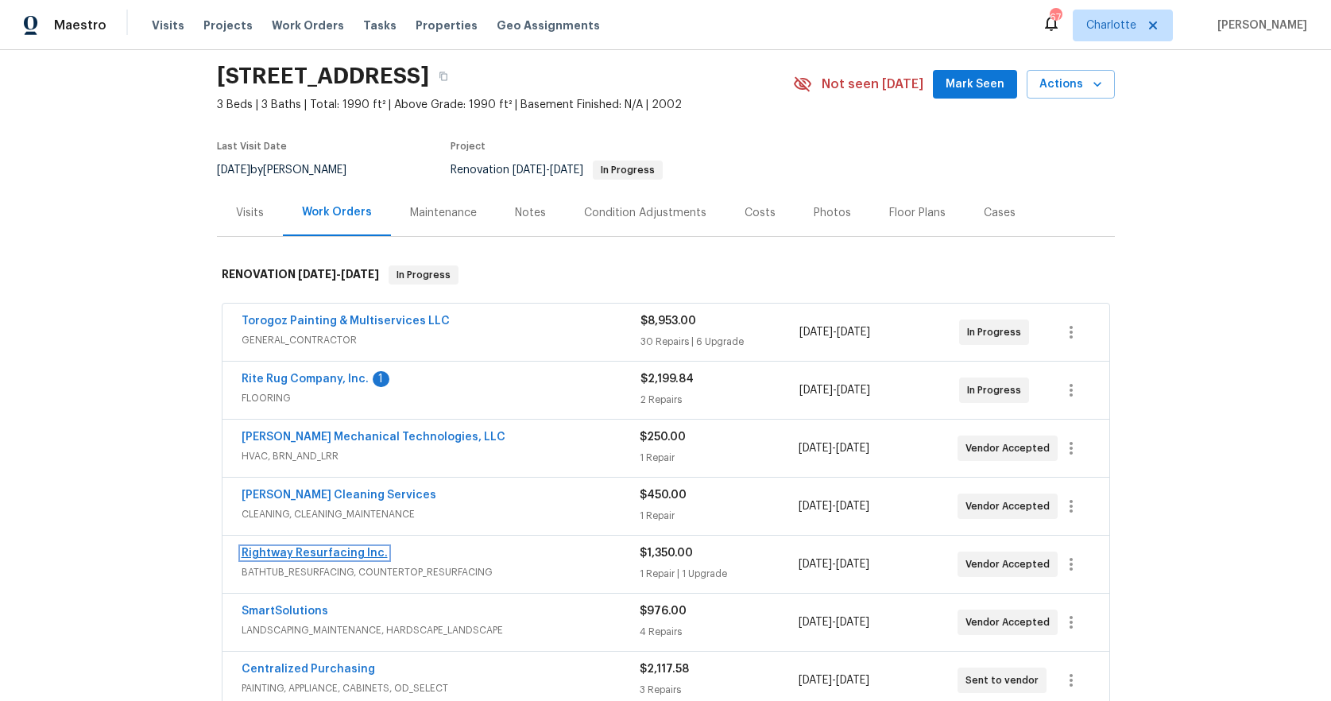
click at [285, 554] on link "Rightway Resurfacing Inc." at bounding box center [315, 553] width 146 height 11
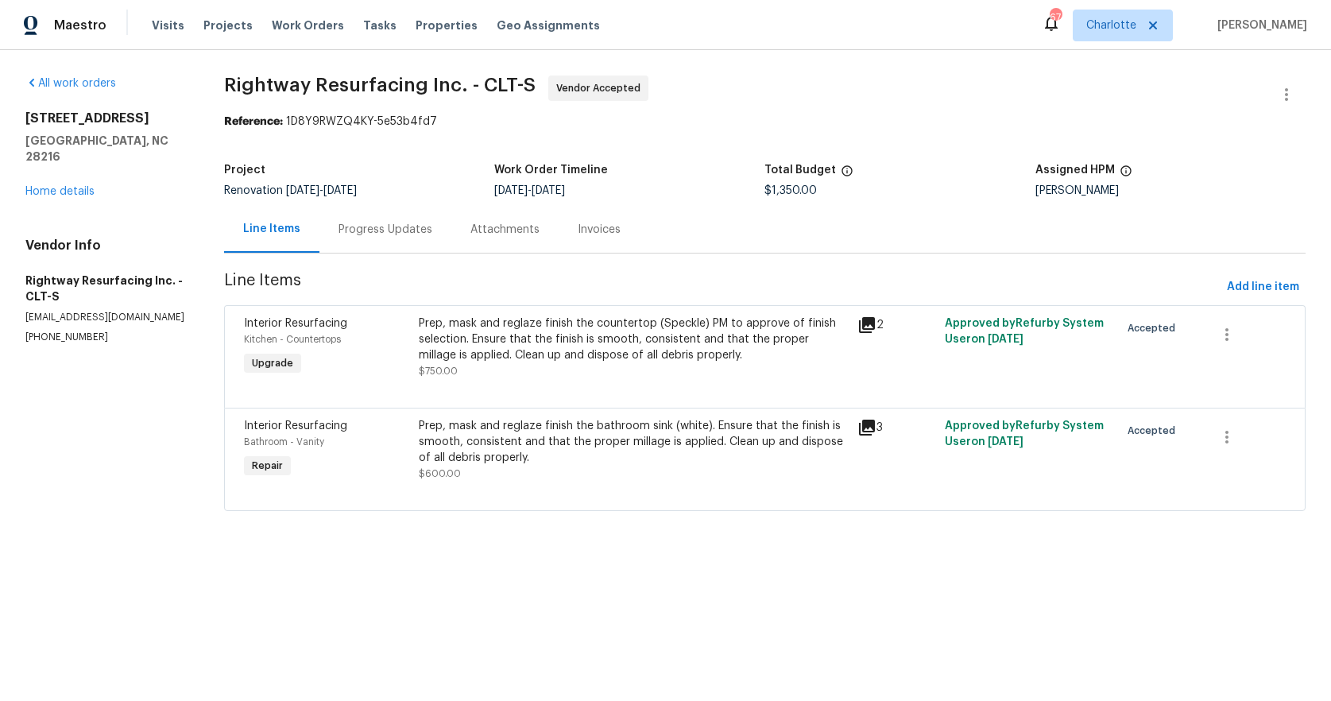
click at [354, 228] on div "Progress Updates" at bounding box center [386, 230] width 94 height 16
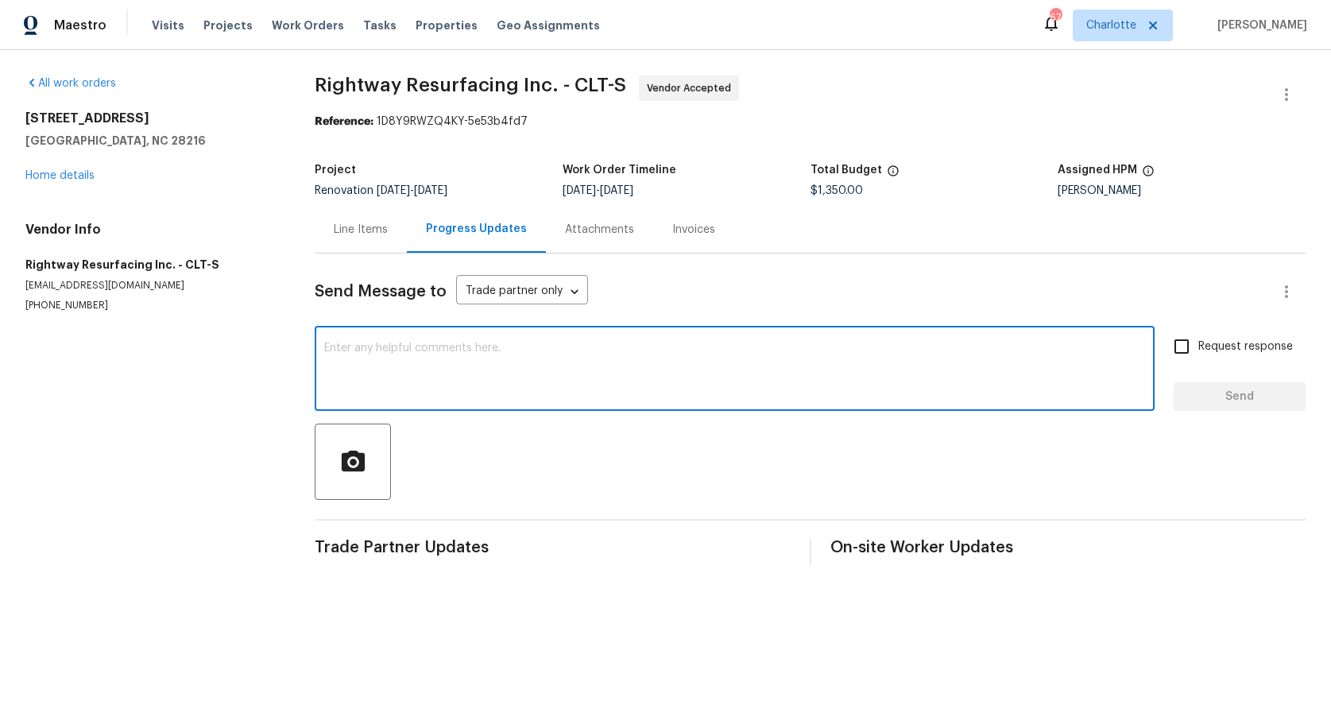
click at [338, 346] on textarea at bounding box center [734, 371] width 821 height 56
type textarea "Good morning. Have cleaners going [DATE]. Can we please schedule for this weeke…"
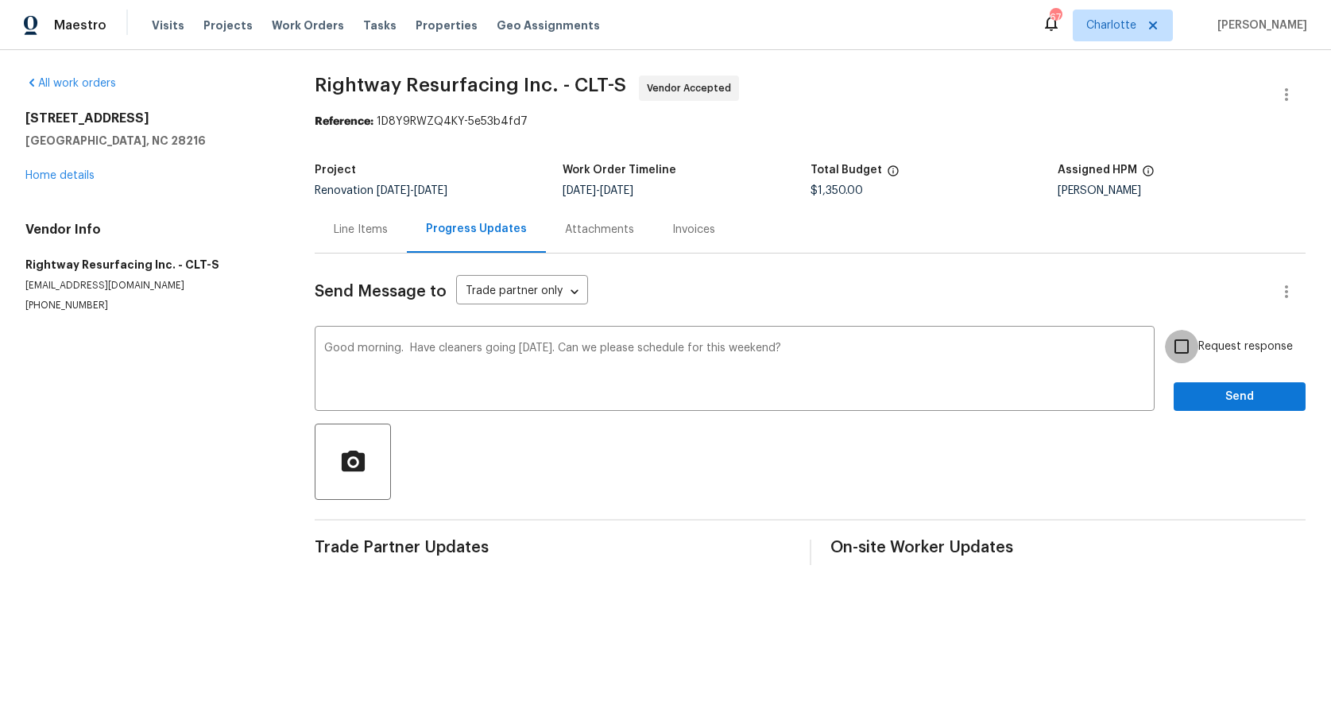
click at [1174, 349] on input "Request response" at bounding box center [1181, 346] width 33 height 33
checkbox input "true"
click at [1244, 403] on span "Send" at bounding box center [1240, 397] width 107 height 20
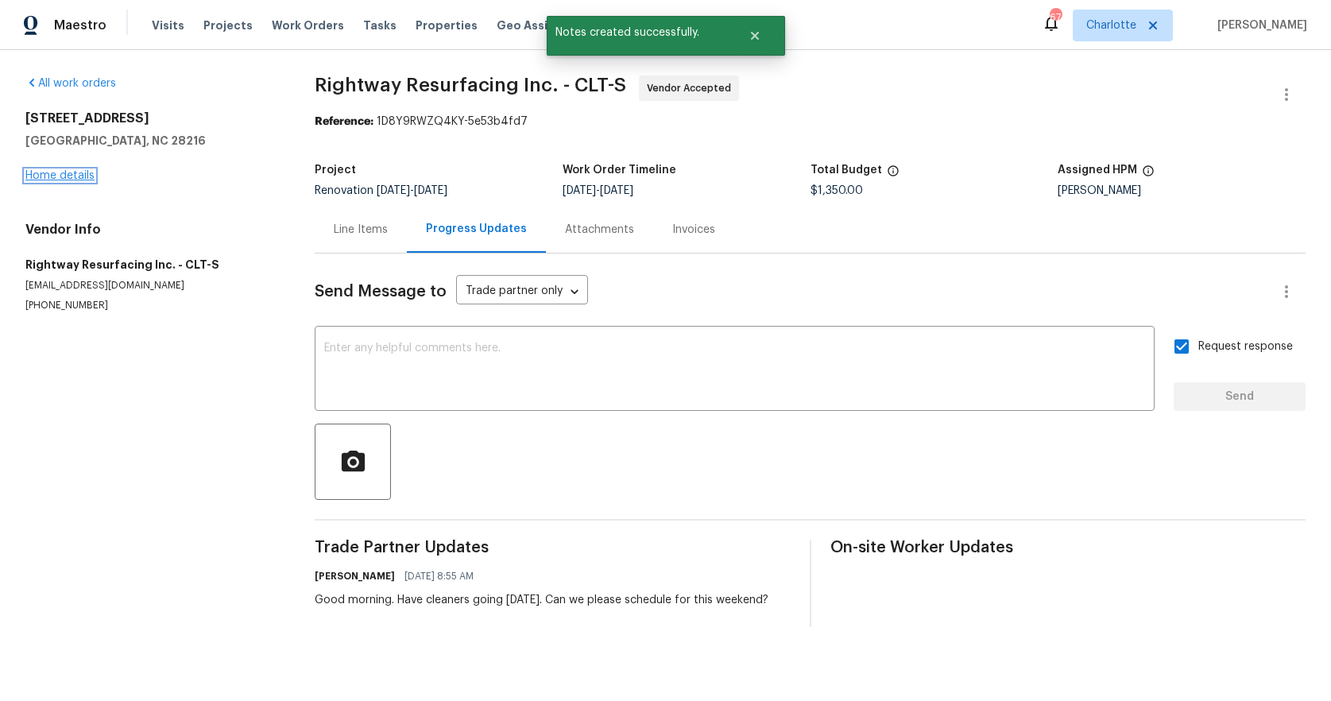
click at [72, 178] on link "Home details" at bounding box center [59, 175] width 69 height 11
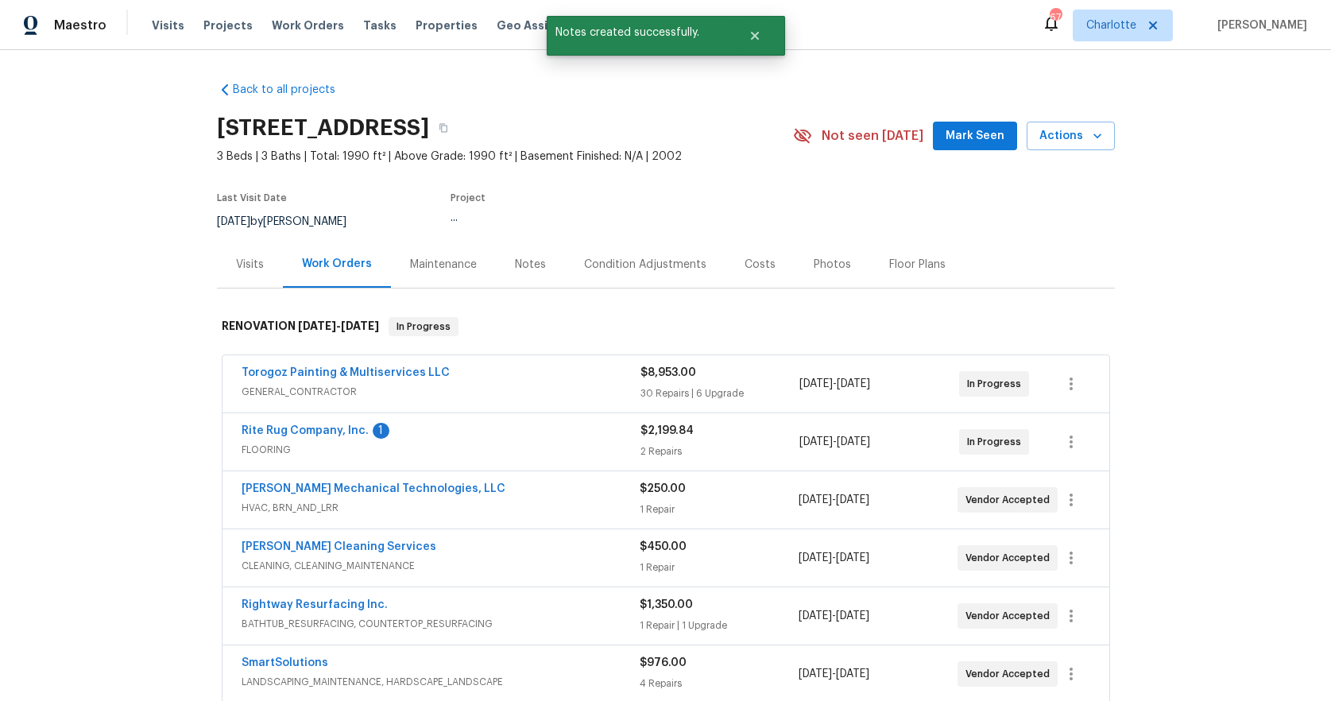
click at [72, 178] on div "Back to all projects [STREET_ADDRESS] 3 Beds | 3 Baths | Total: 1990 ft² | Abov…" at bounding box center [665, 375] width 1331 height 651
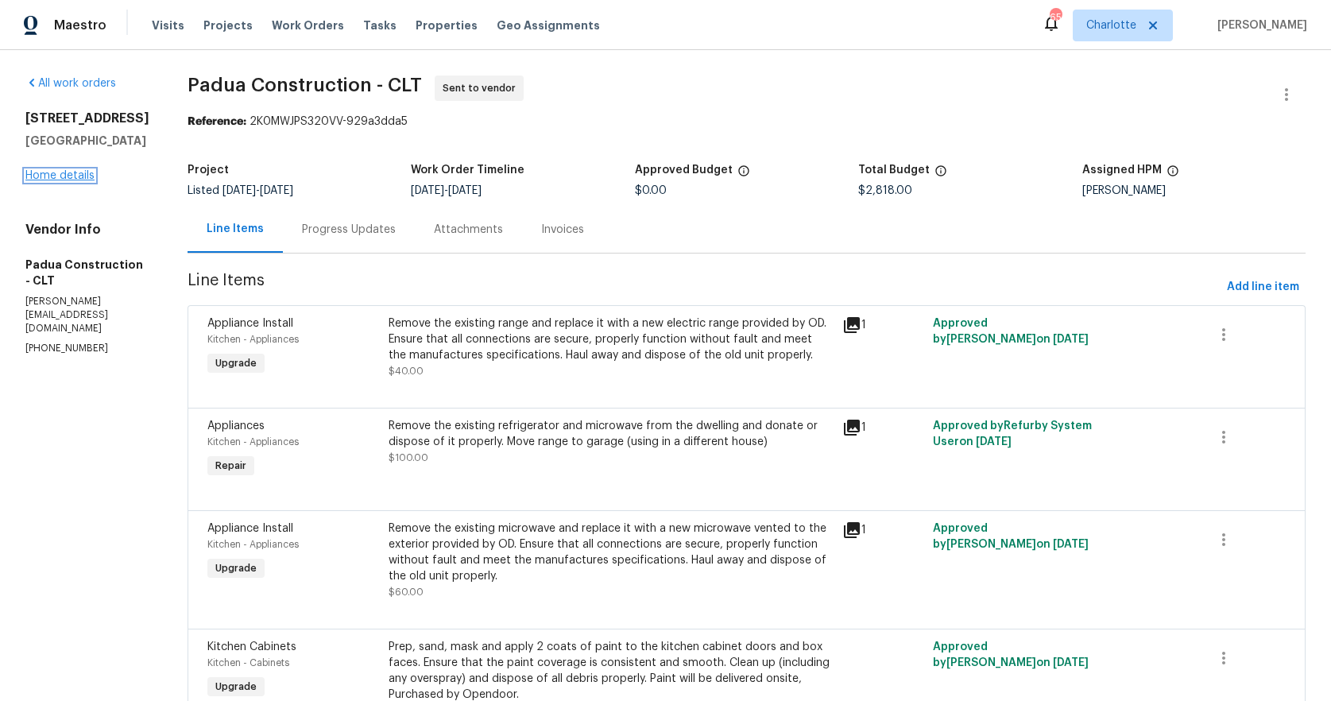
click at [60, 181] on link "Home details" at bounding box center [59, 175] width 69 height 11
